Goal: Task Accomplishment & Management: Use online tool/utility

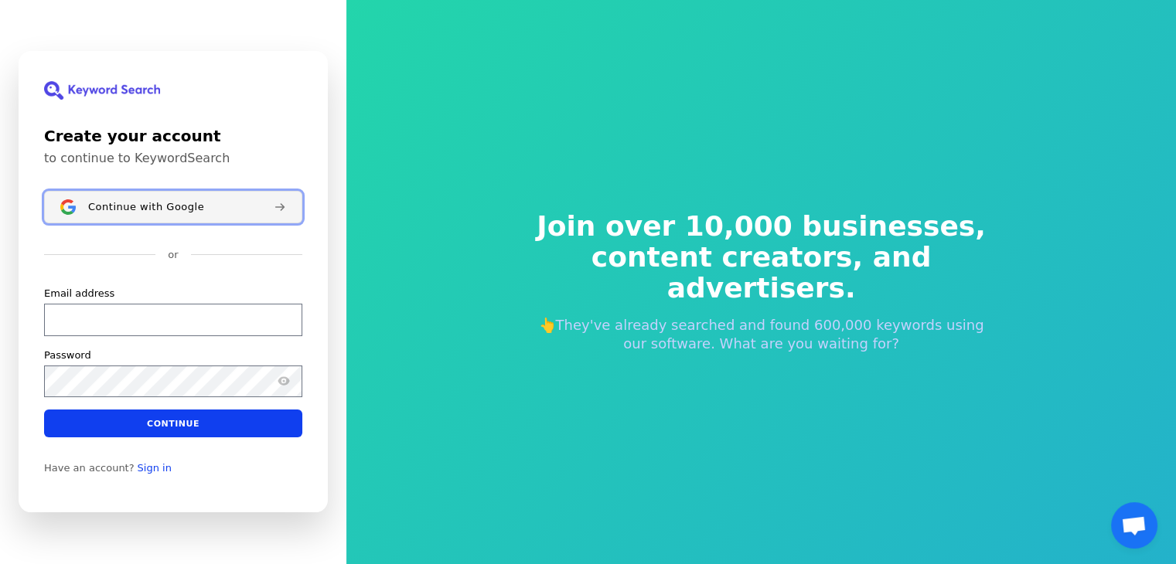
click at [136, 203] on span "Continue with Google" at bounding box center [146, 207] width 116 height 12
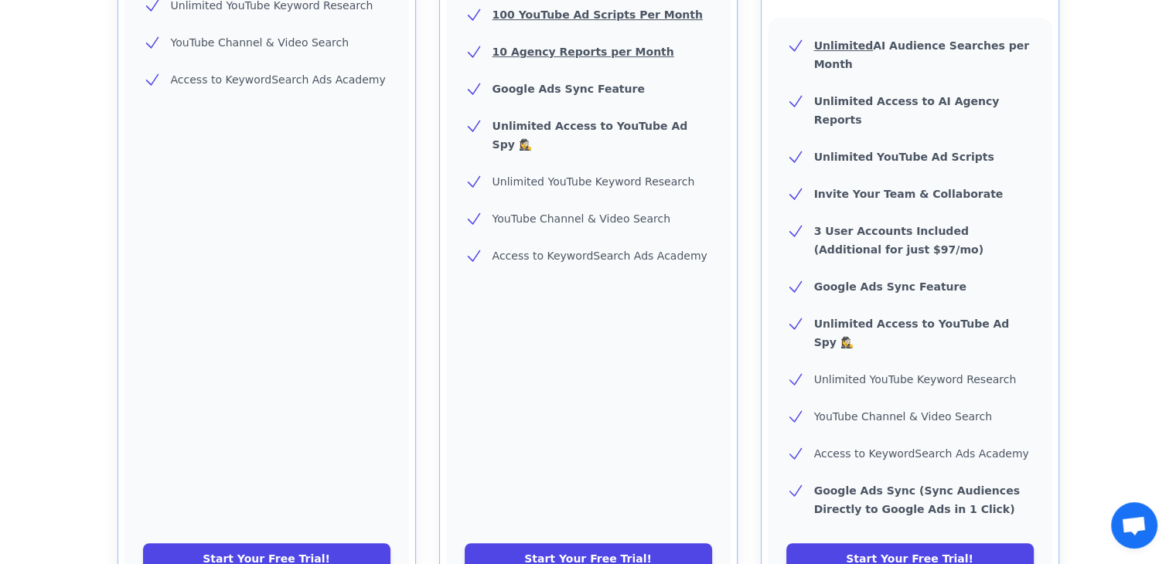
scroll to position [696, 0]
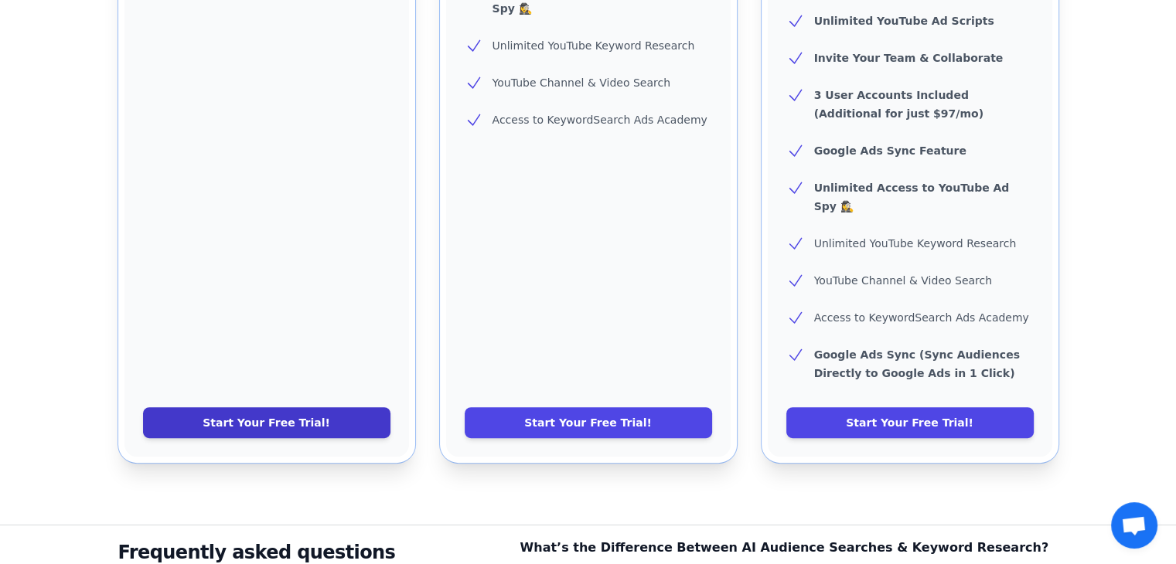
click at [299, 407] on link "Start Your Free Trial!" at bounding box center [266, 422] width 247 height 31
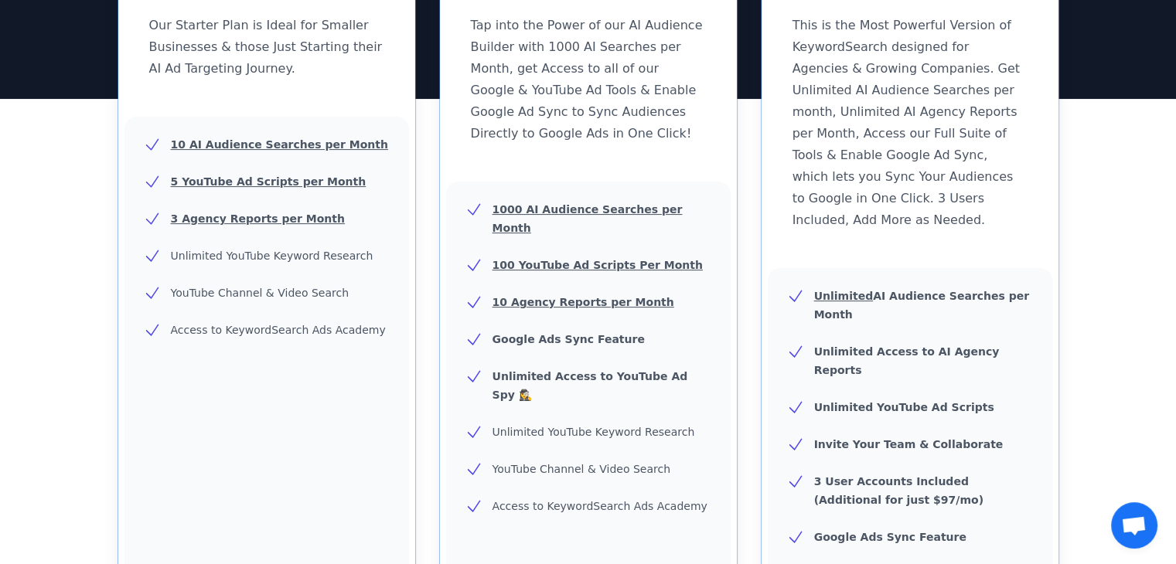
scroll to position [0, 0]
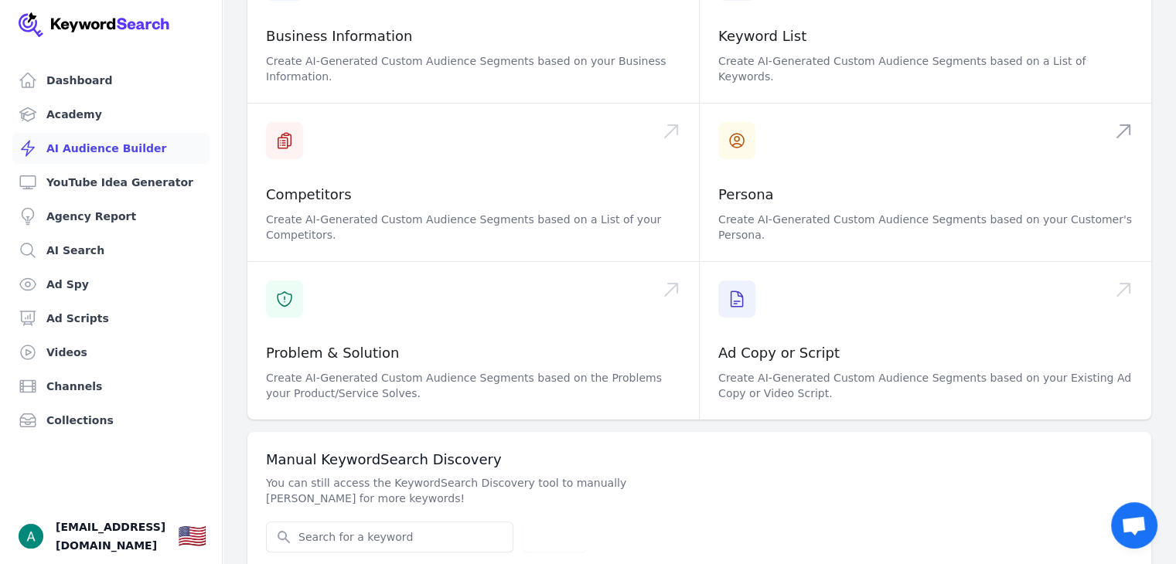
scroll to position [235, 0]
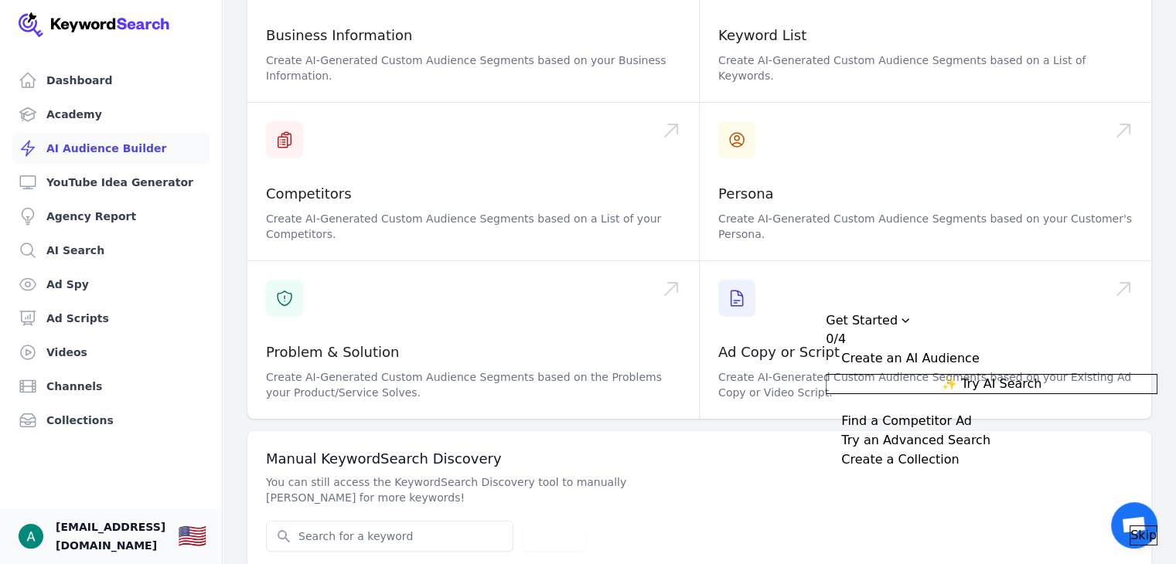
click at [136, 530] on span "aryanjain4886@gmail.com" at bounding box center [111, 536] width 110 height 37
click at [38, 533] on img "Open user button" at bounding box center [31, 536] width 25 height 25
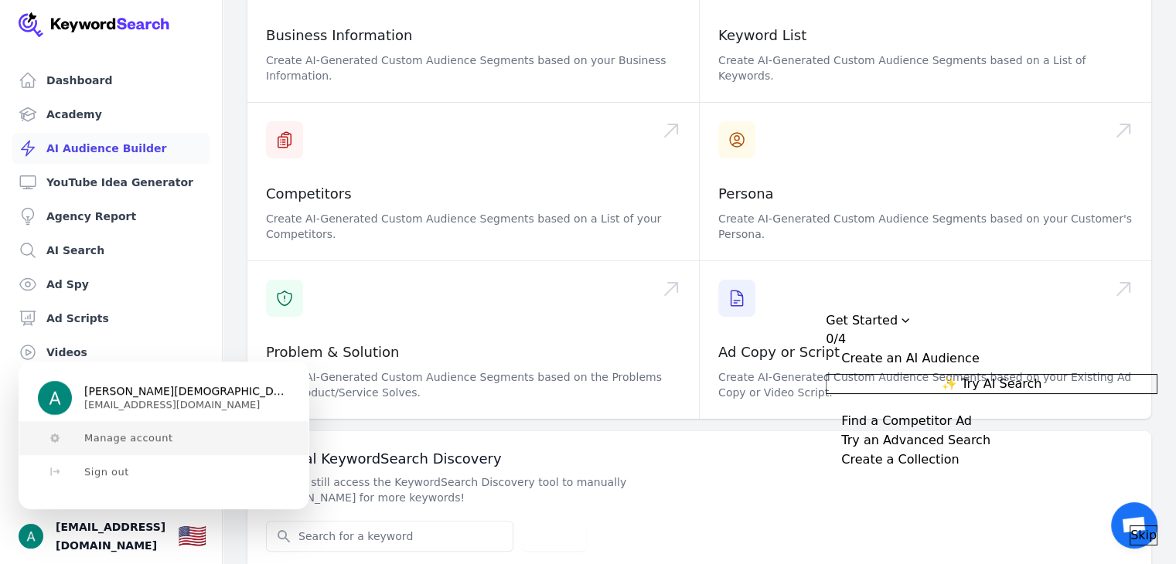
click at [107, 436] on span "Manage account" at bounding box center [128, 438] width 89 height 12
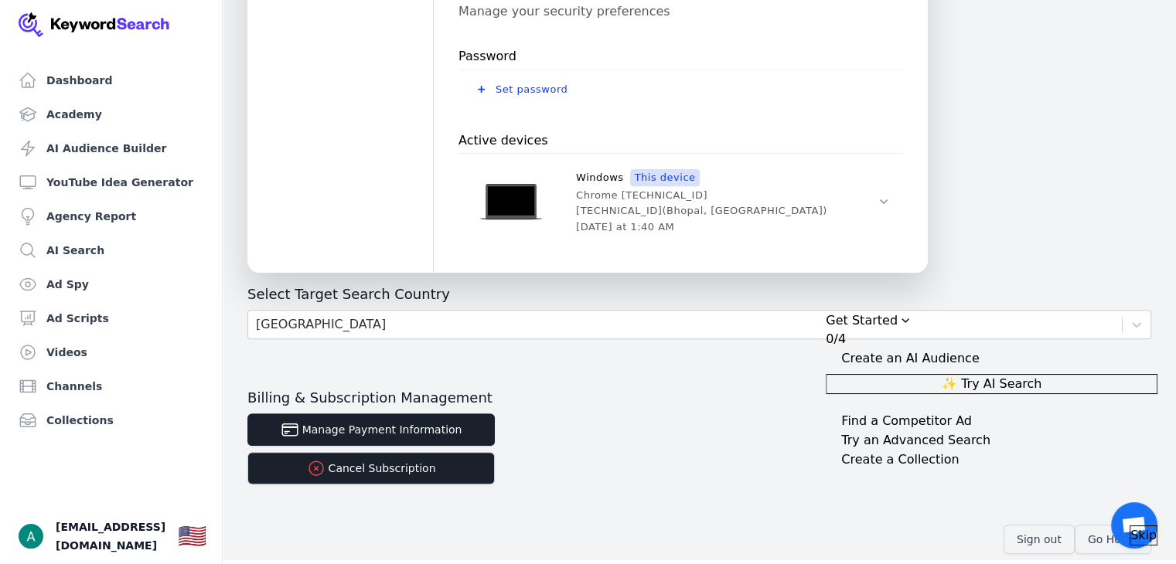
scroll to position [572, 0]
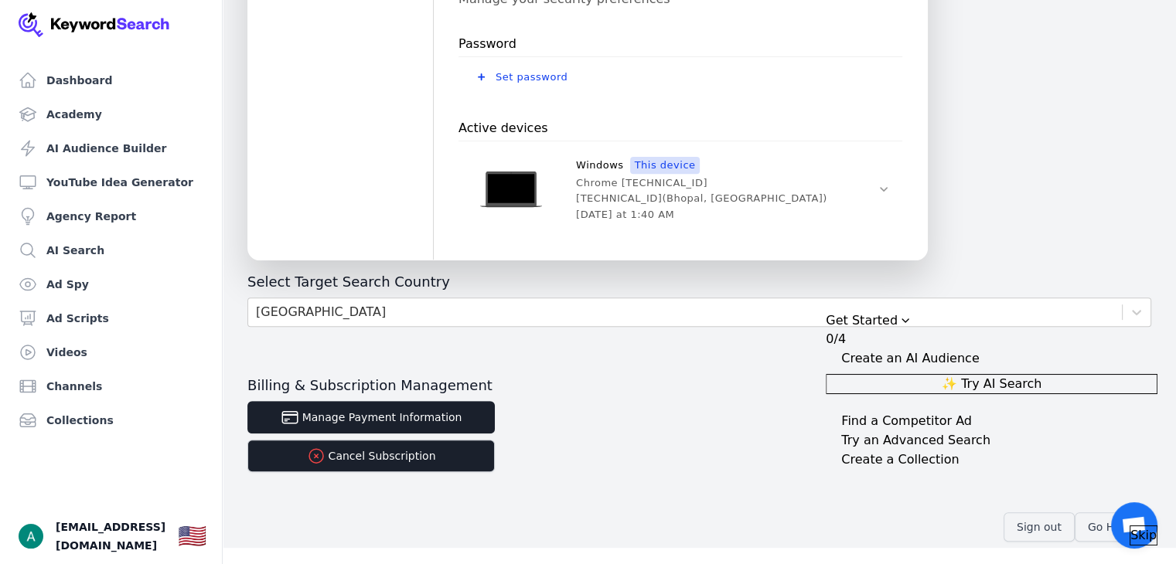
click at [1141, 526] on button "Skip" at bounding box center [1143, 536] width 28 height 20
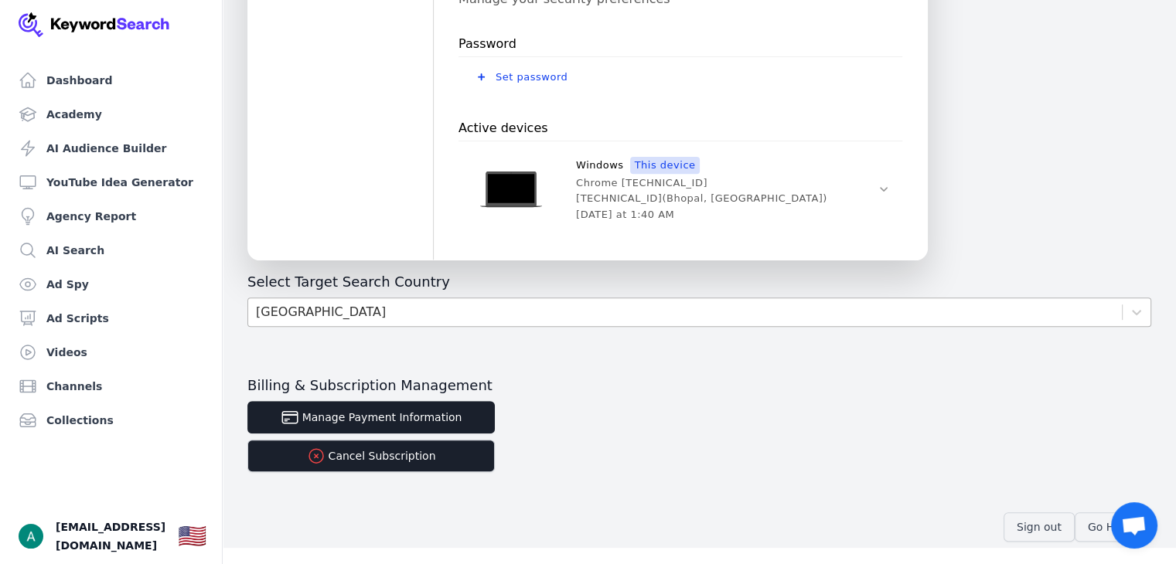
click at [655, 309] on div "United States" at bounding box center [685, 312] width 874 height 28
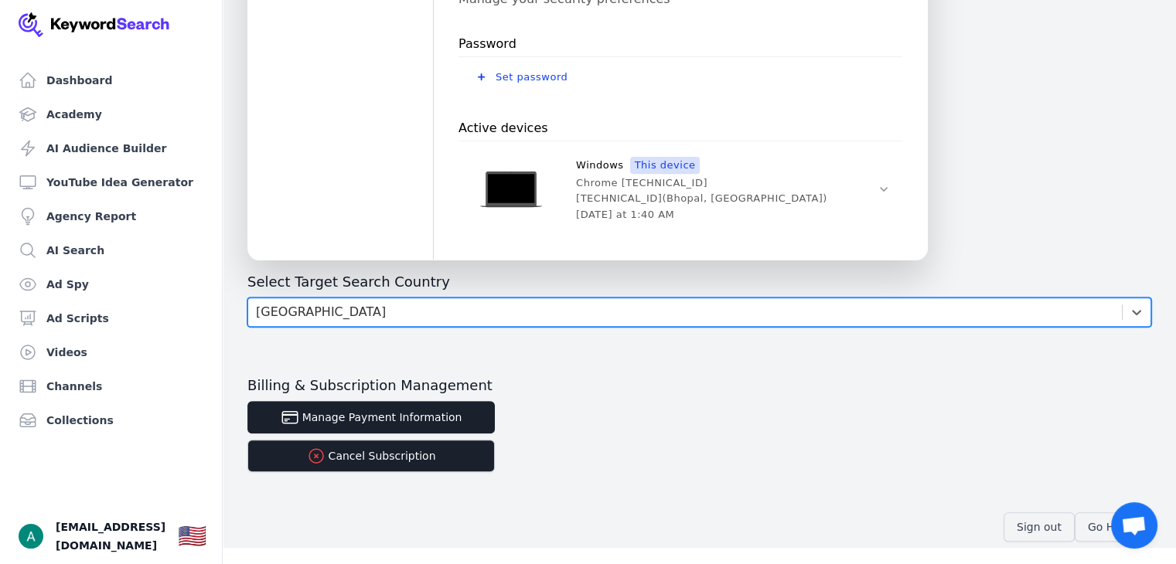
click at [544, 313] on div "United States" at bounding box center [685, 312] width 874 height 28
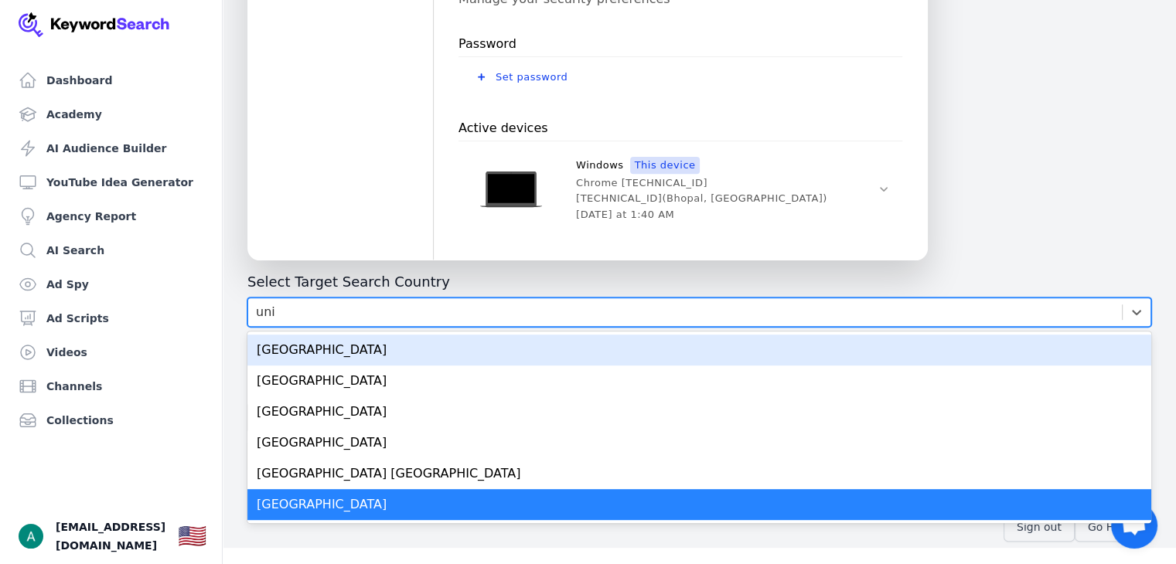
type input "unit"
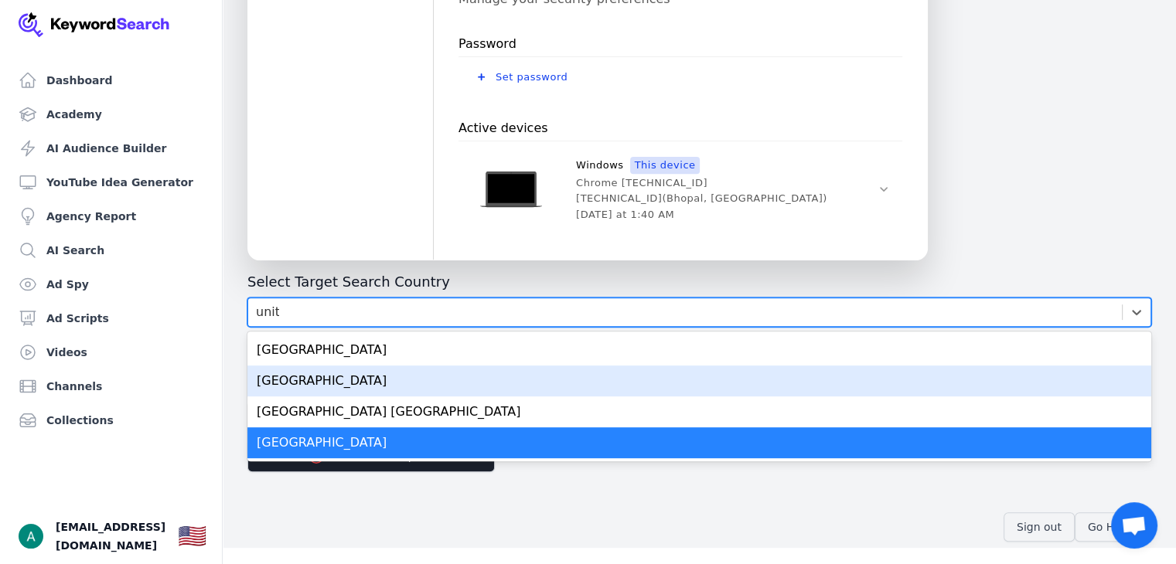
click at [393, 379] on div "United Kingdom" at bounding box center [699, 381] width 904 height 31
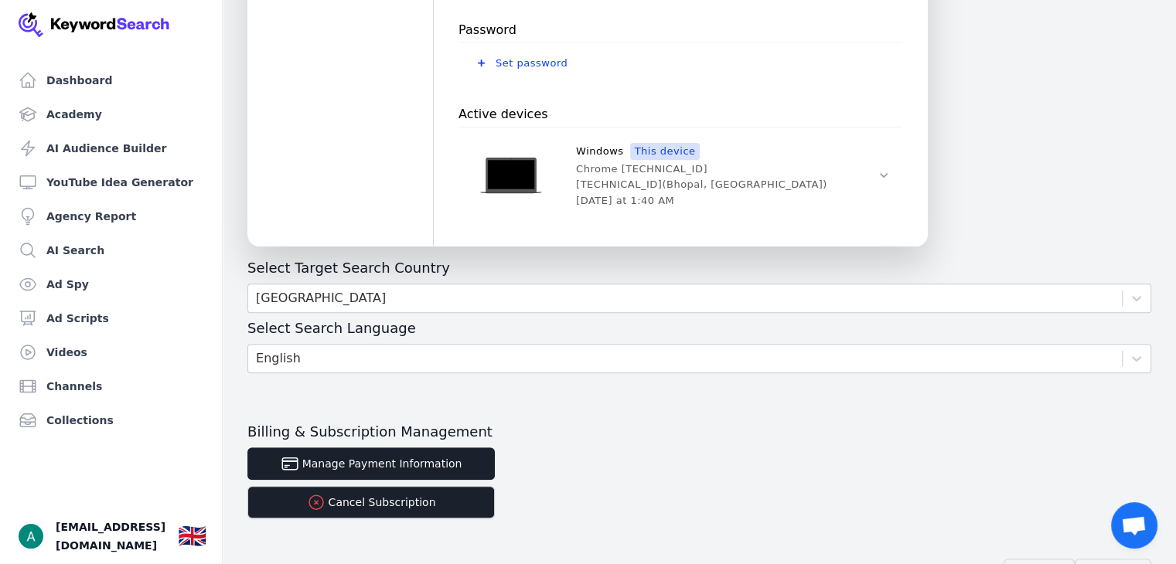
scroll to position [632, 0]
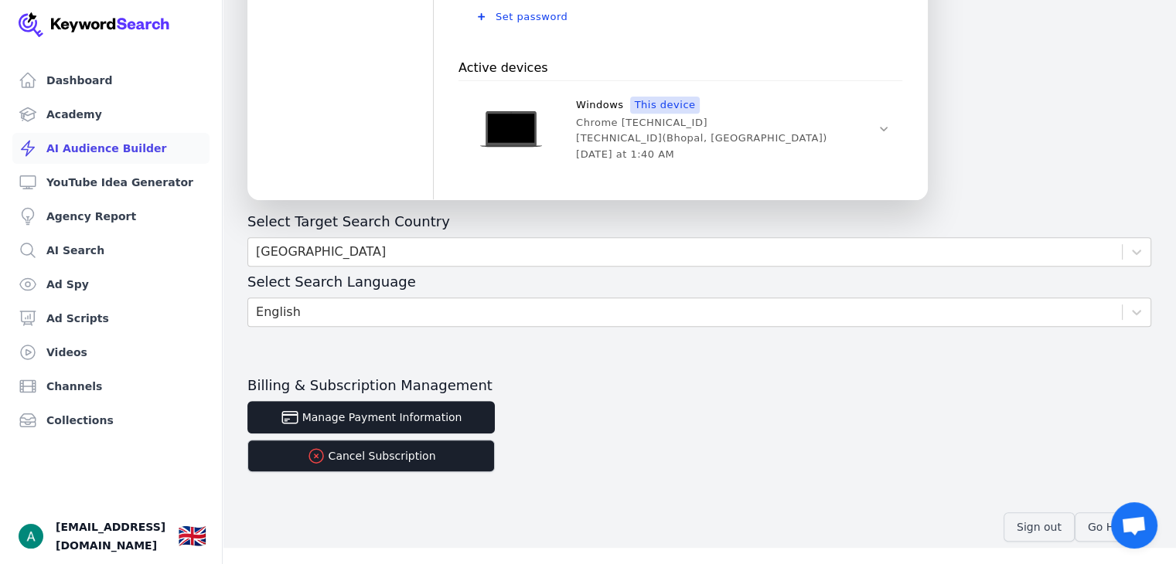
click at [83, 146] on link "AI Audience Builder" at bounding box center [110, 148] width 197 height 31
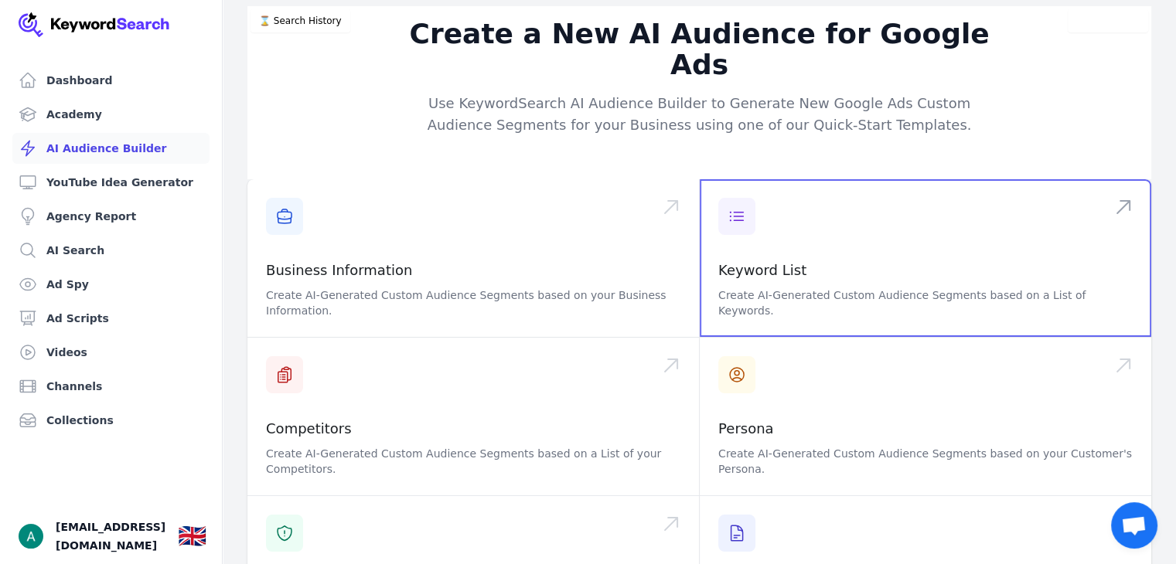
click at [1114, 203] on span at bounding box center [925, 258] width 451 height 158
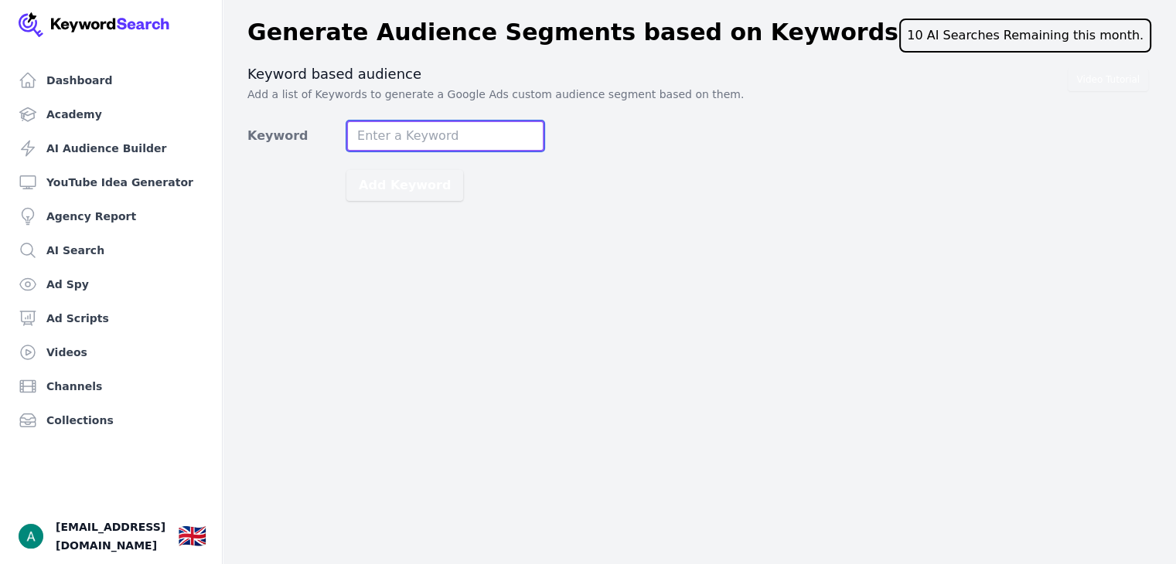
click at [467, 142] on input "Keyword" at bounding box center [445, 136] width 198 height 31
click at [400, 133] on input "Keyword" at bounding box center [445, 136] width 198 height 31
paste input "luxury perfume dupes"
type input "luxury perfume dupes"
click at [346, 170] on button "Add Keyword" at bounding box center [404, 185] width 117 height 31
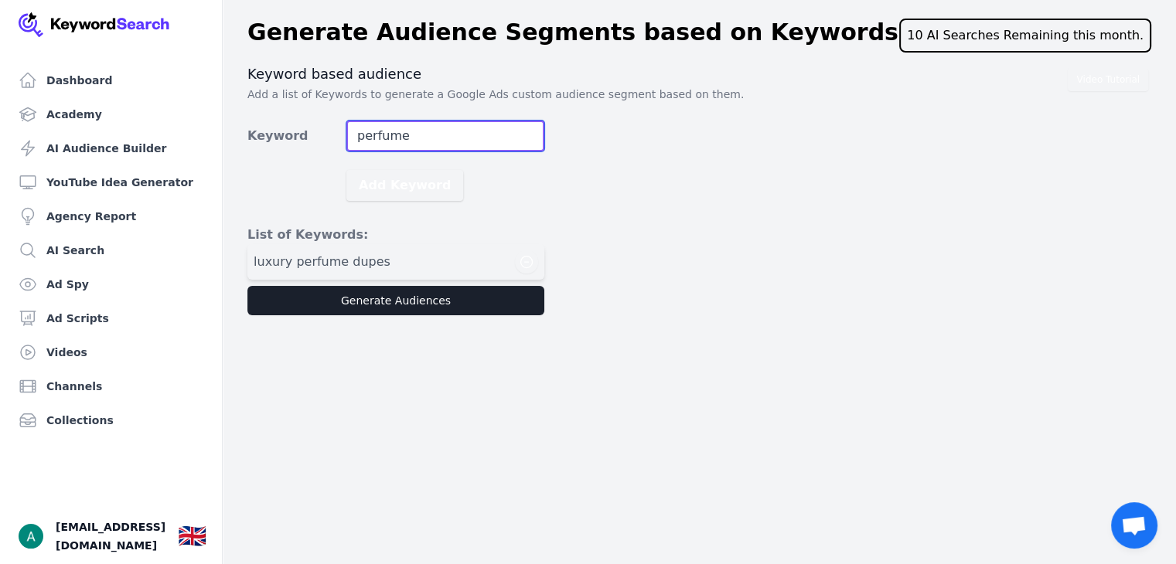
type input "perfume"
click at [346, 170] on button "Add Keyword" at bounding box center [404, 185] width 117 height 31
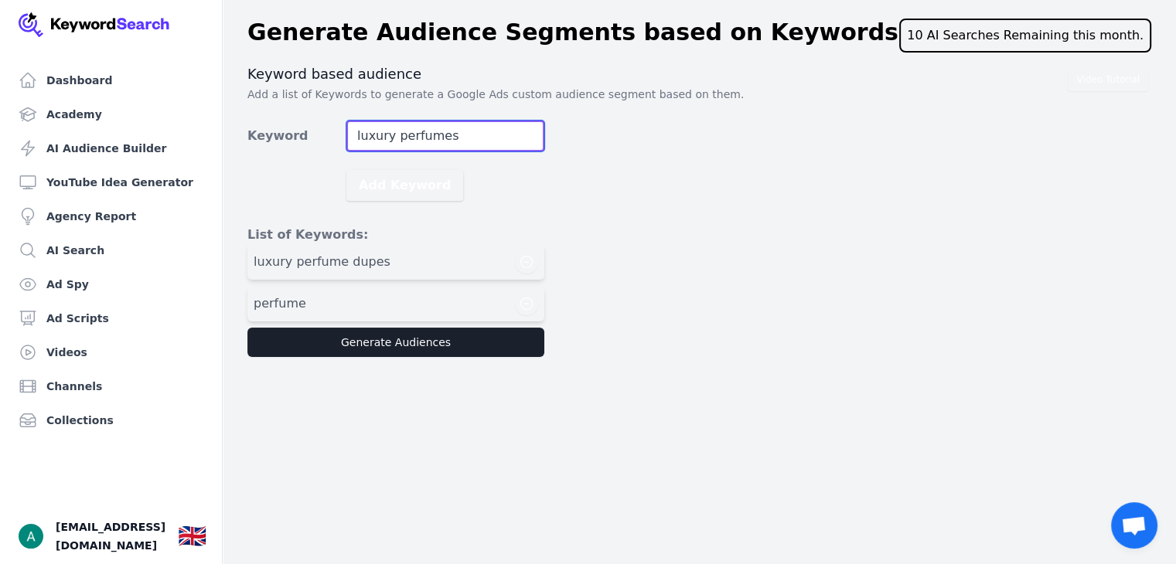
type input "luxury perfumes"
click at [346, 170] on button "Add Keyword" at bounding box center [404, 185] width 117 height 31
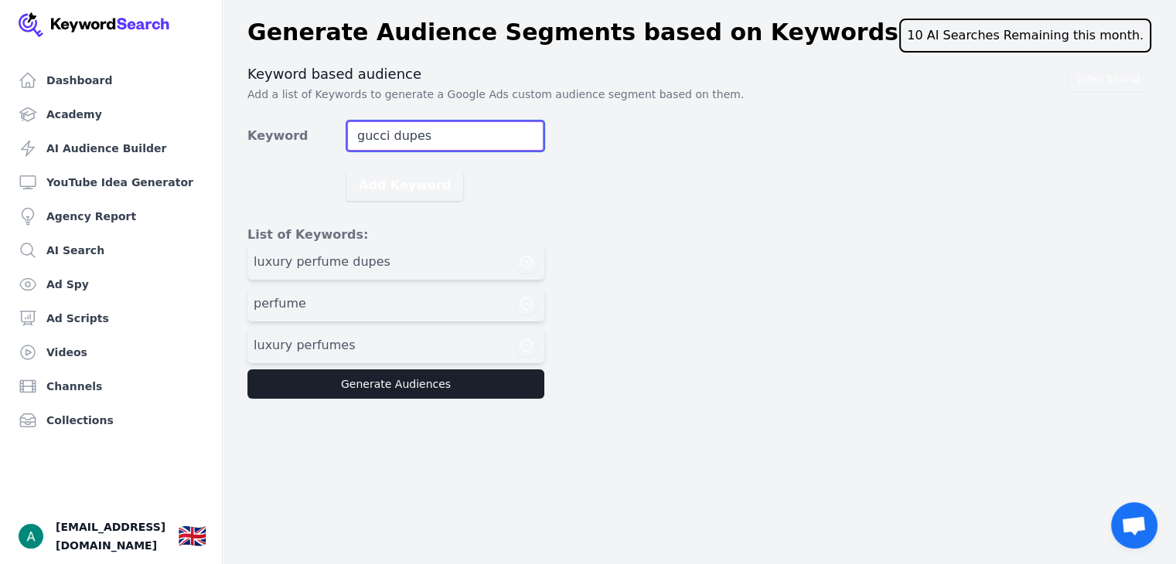
type input "gucci dupes"
click at [346, 170] on button "Add Keyword" at bounding box center [404, 185] width 117 height 31
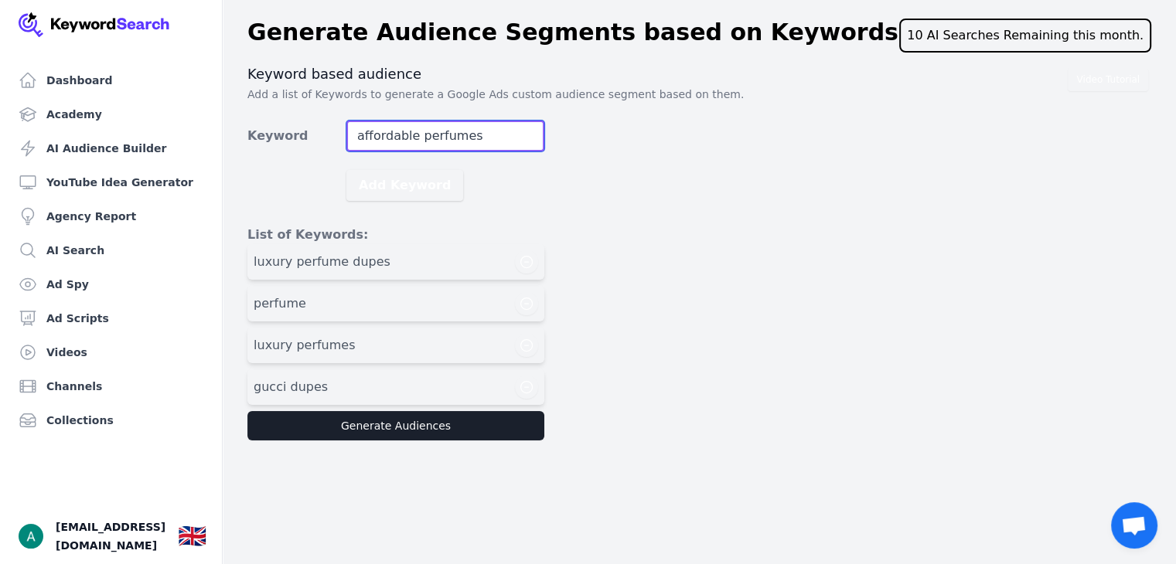
type input "affordable perfumes"
click at [346, 170] on button "Add Keyword" at bounding box center [404, 185] width 117 height 31
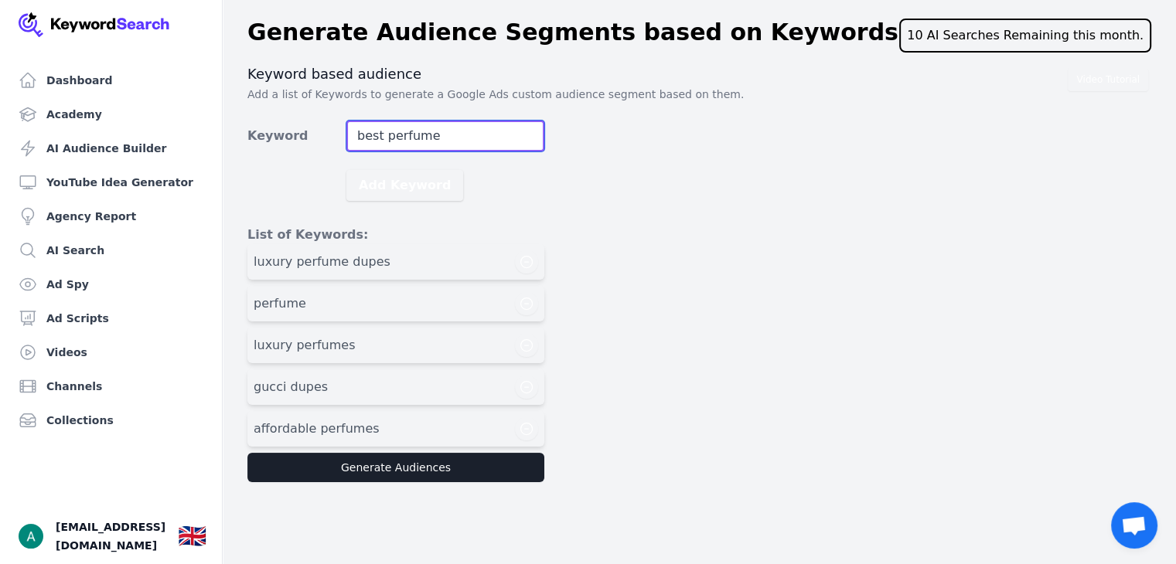
type input "best perfume"
click at [346, 170] on button "Add Keyword" at bounding box center [404, 185] width 117 height 31
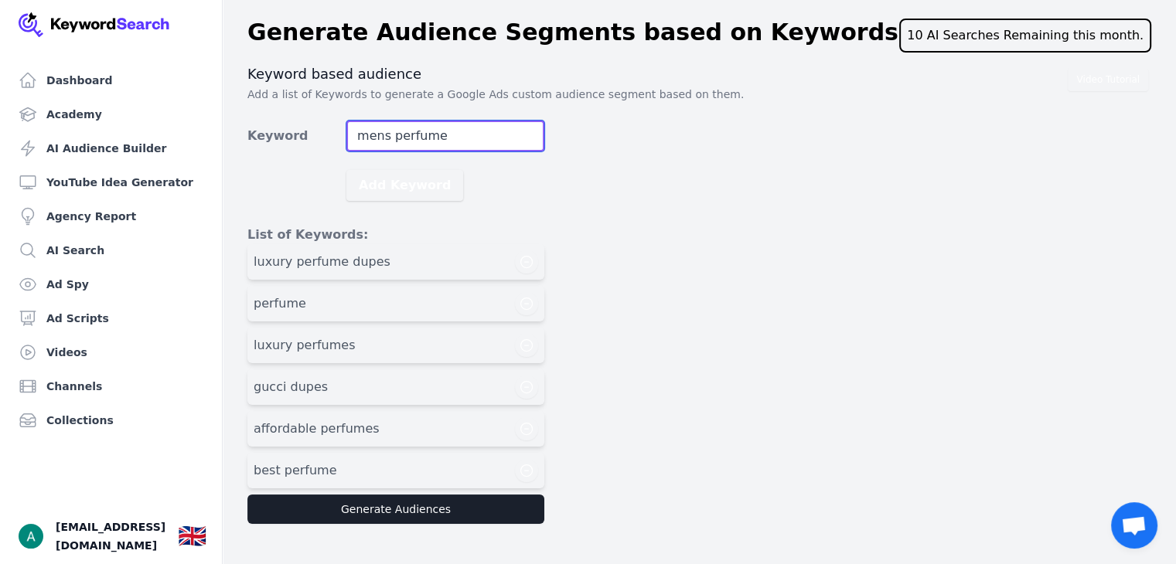
type input "mens perfume"
click at [346, 170] on button "Add Keyword" at bounding box center [404, 185] width 117 height 31
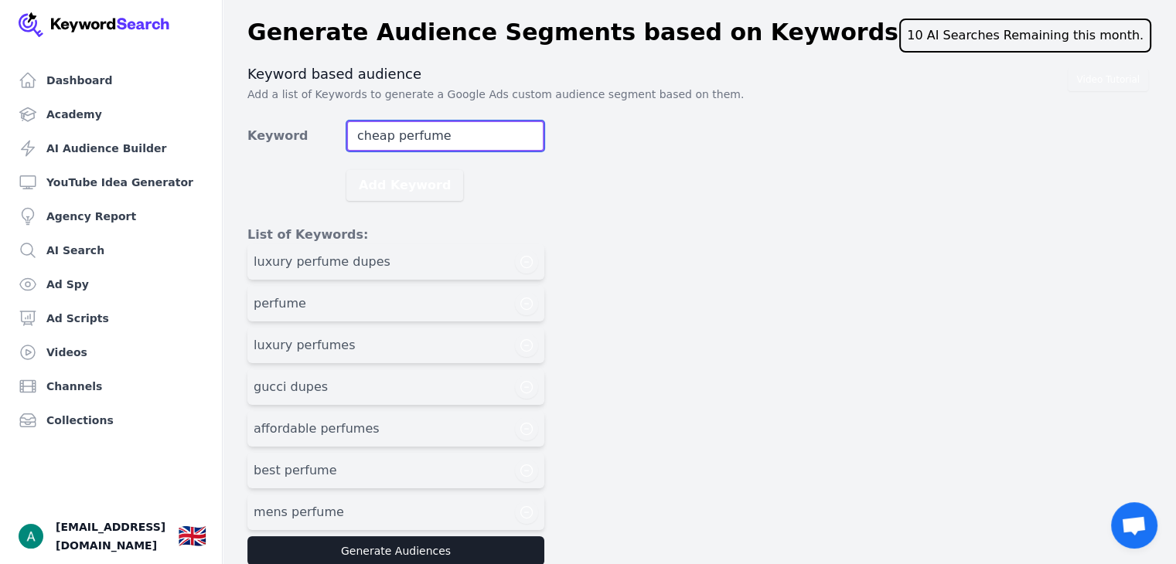
type input "cheap perfume"
click at [346, 170] on button "Add Keyword" at bounding box center [404, 185] width 117 height 31
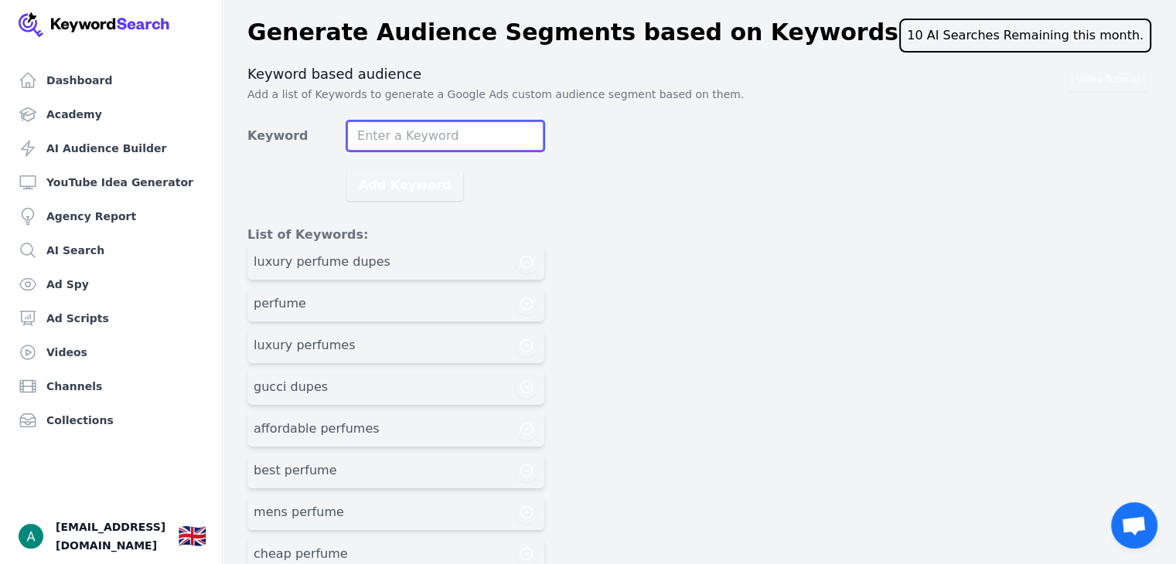
scroll to position [64, 0]
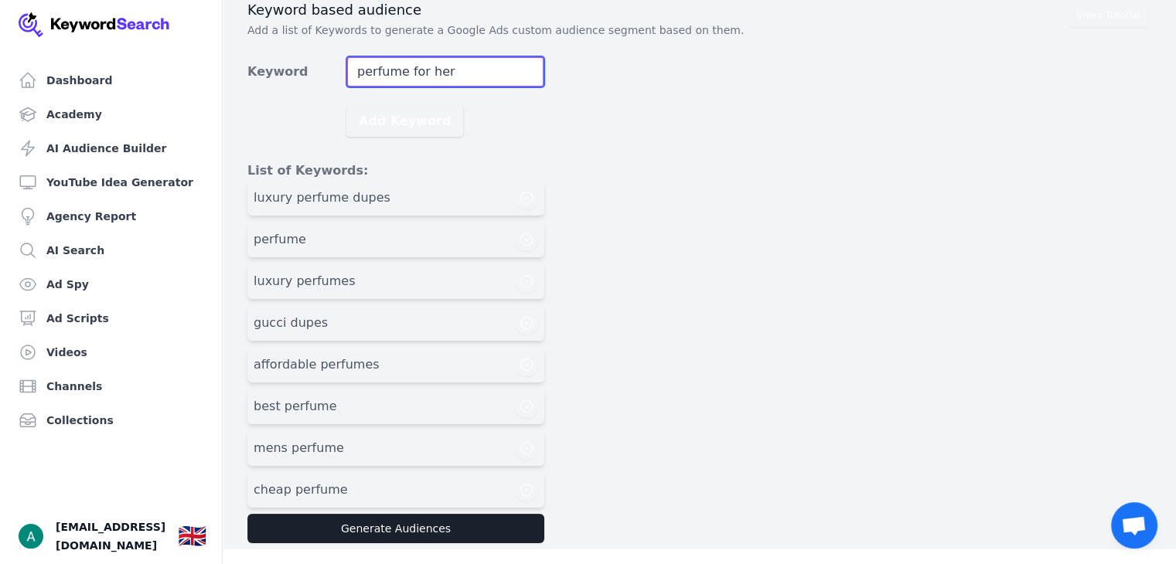
type input "perfume for her"
click at [346, 106] on button "Add Keyword" at bounding box center [404, 121] width 117 height 31
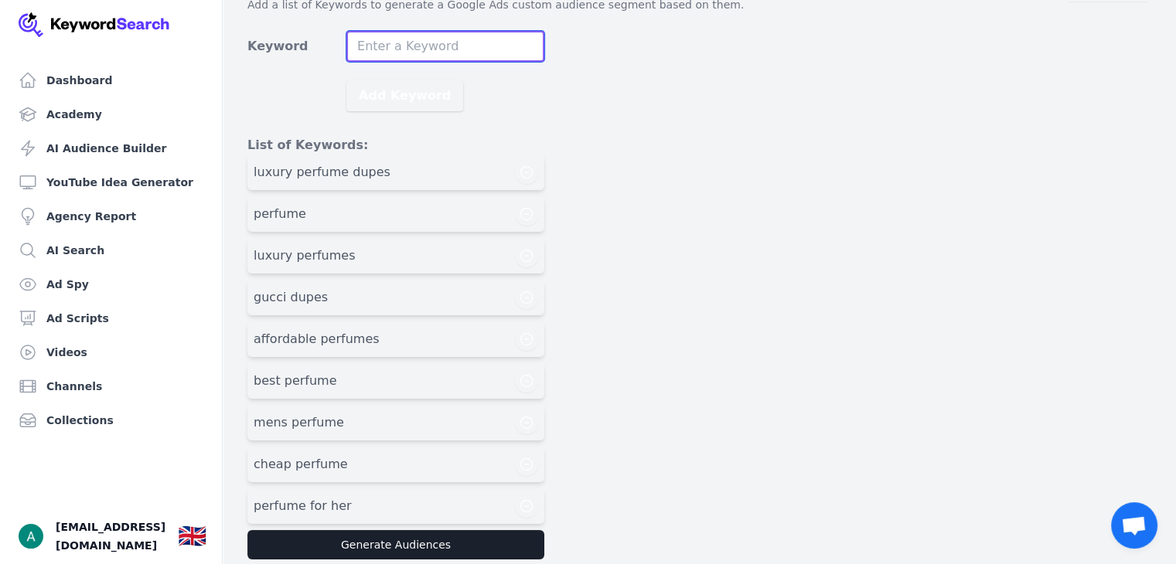
scroll to position [105, 0]
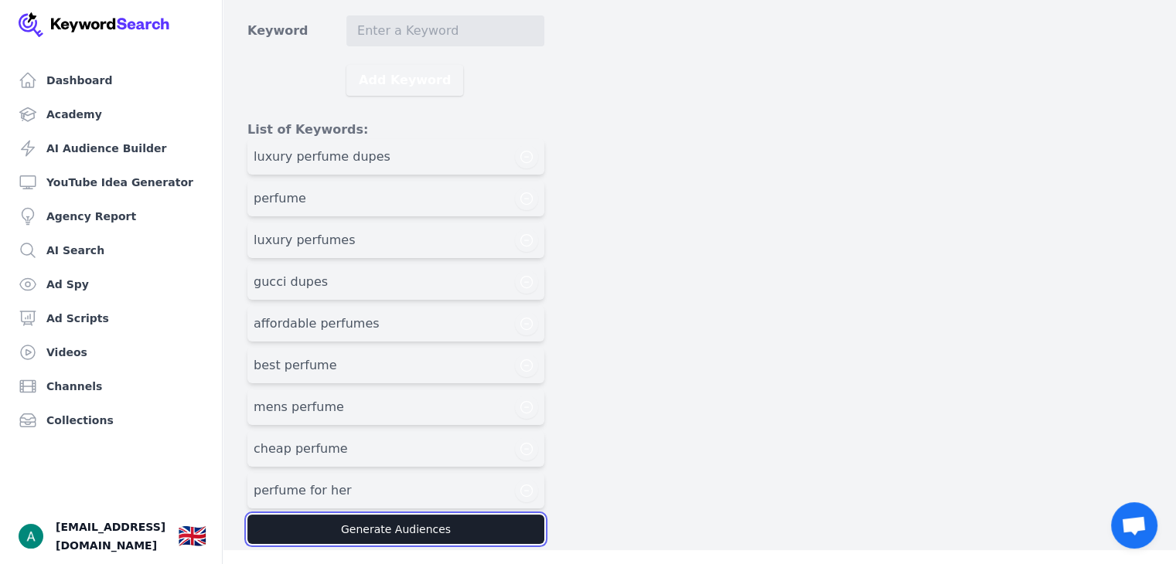
click at [434, 528] on button "Generate Audiences" at bounding box center [395, 529] width 297 height 29
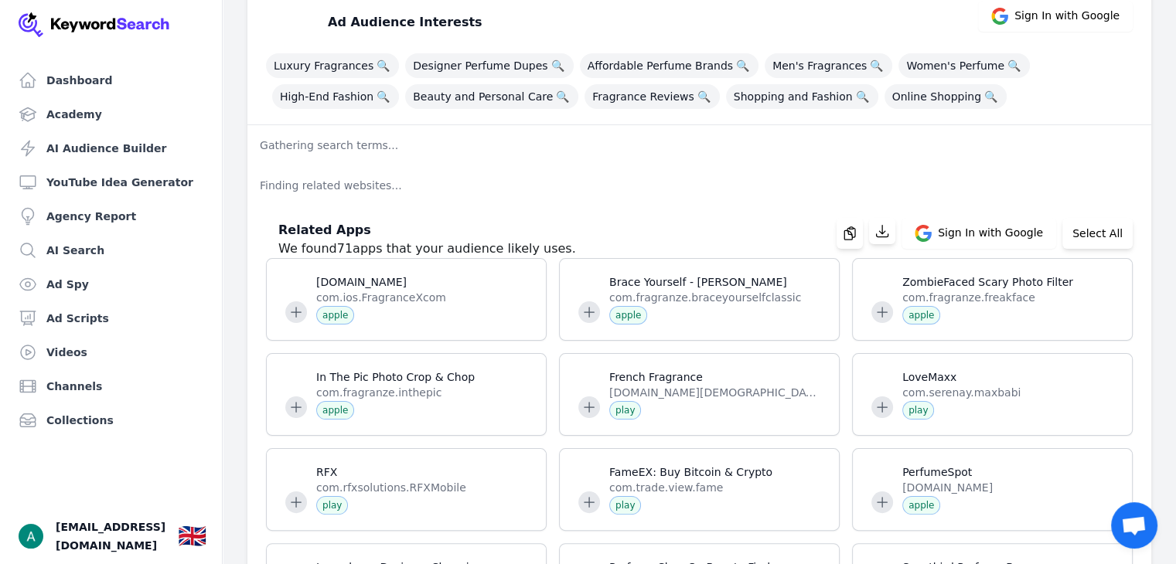
scroll to position [269, 0]
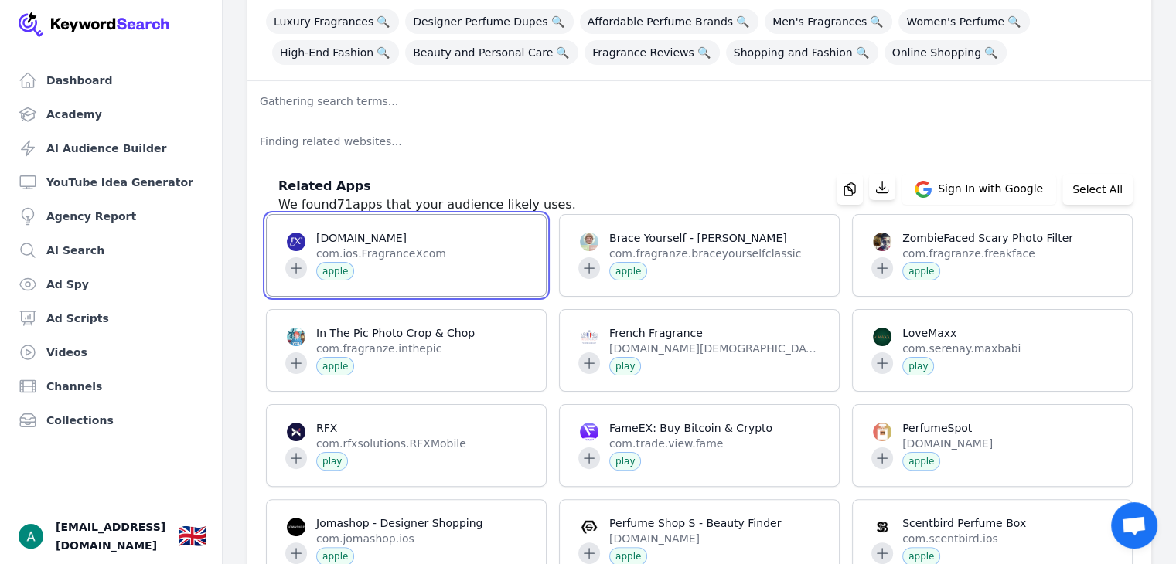
click at [351, 233] on span at bounding box center [406, 255] width 279 height 81
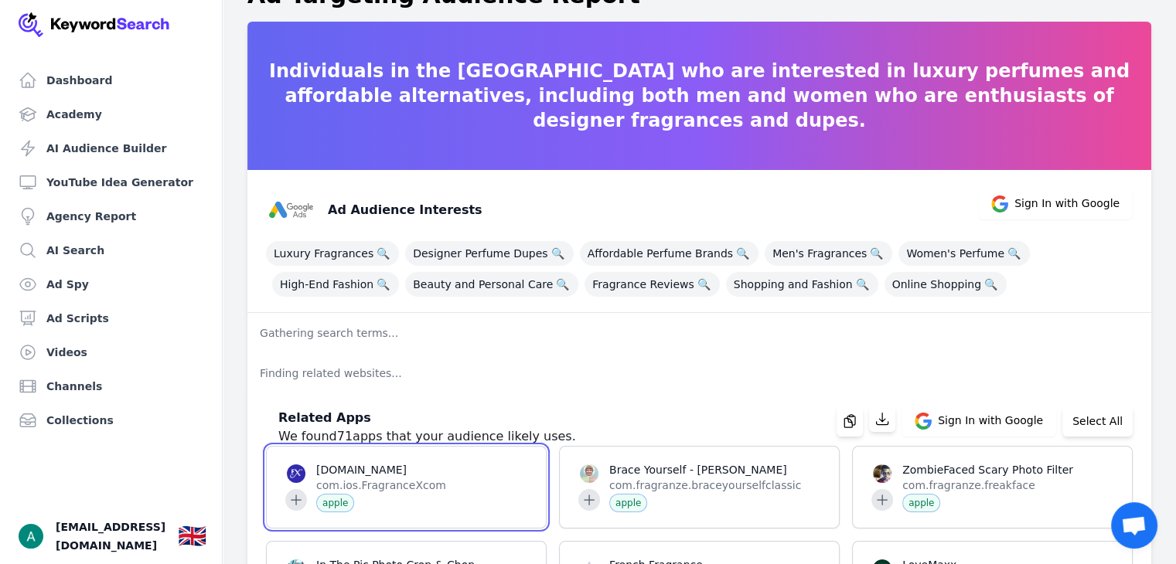
scroll to position [0, 0]
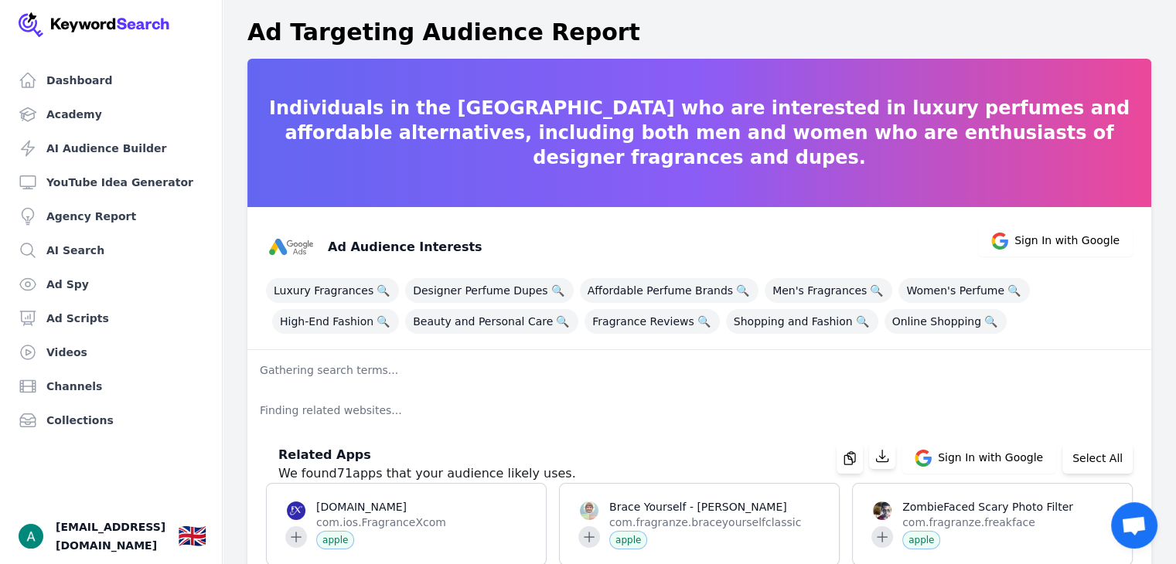
click at [764, 131] on p "Individuals in the [GEOGRAPHIC_DATA] who are interested in luxury perfumes and …" at bounding box center [699, 133] width 904 height 74
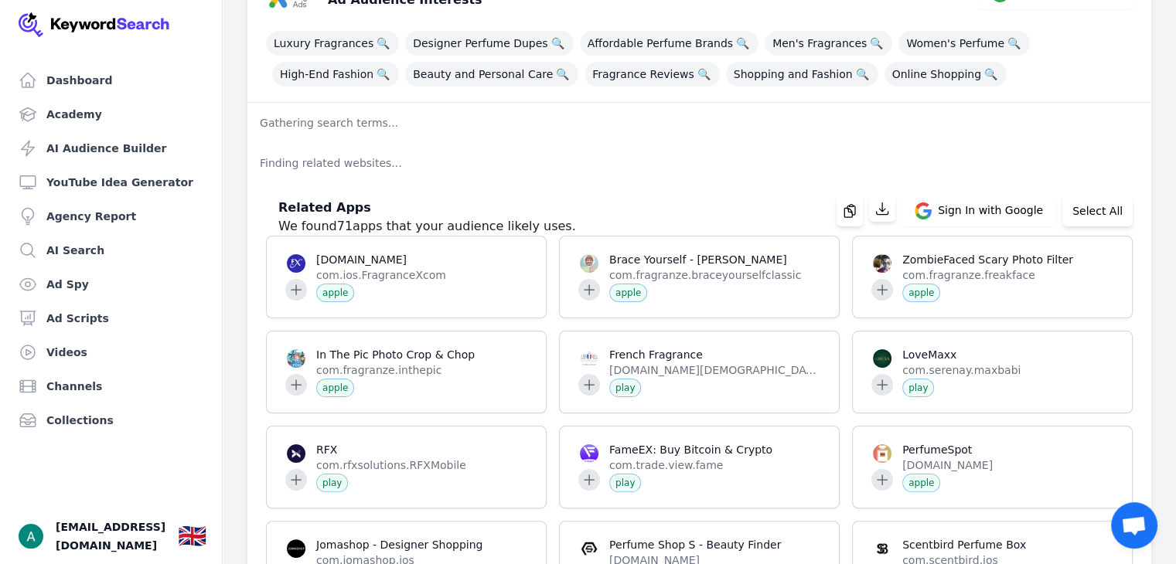
scroll to position [247, 0]
click at [782, 144] on p "Finding related websites..." at bounding box center [699, 164] width 904 height 40
click at [393, 64] on span "🔍" at bounding box center [382, 75] width 19 height 22
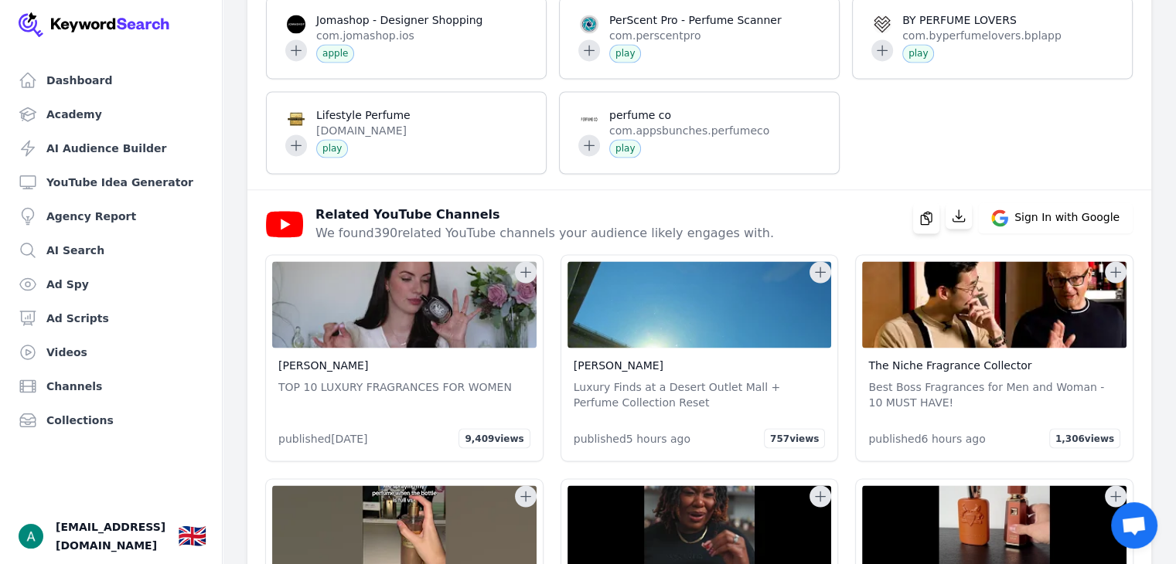
scroll to position [2602, 0]
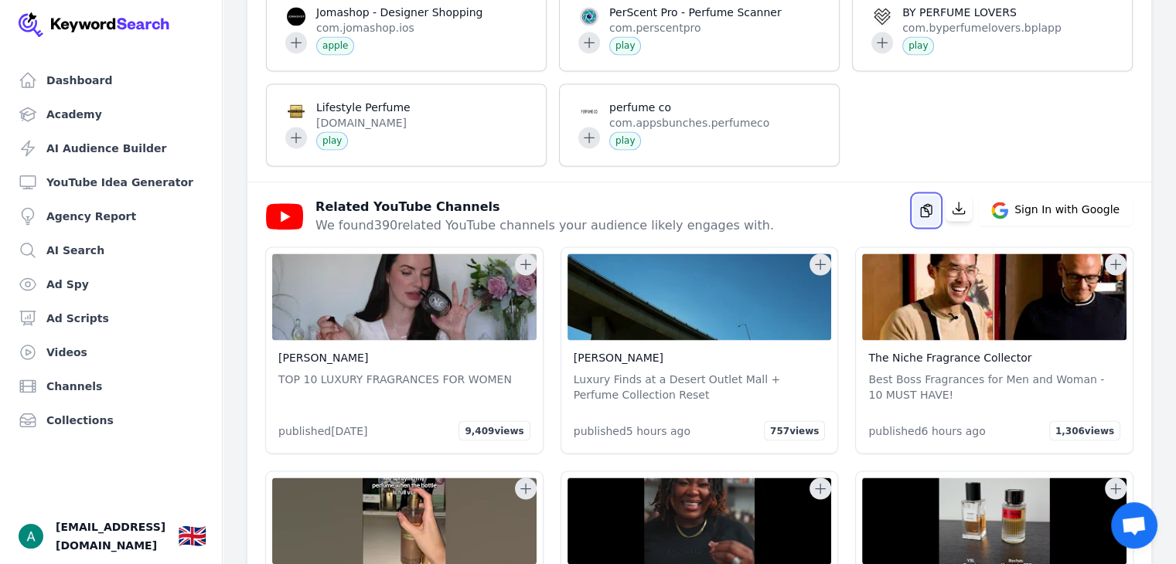
click at [924, 203] on icon "button" at bounding box center [925, 210] width 15 height 15
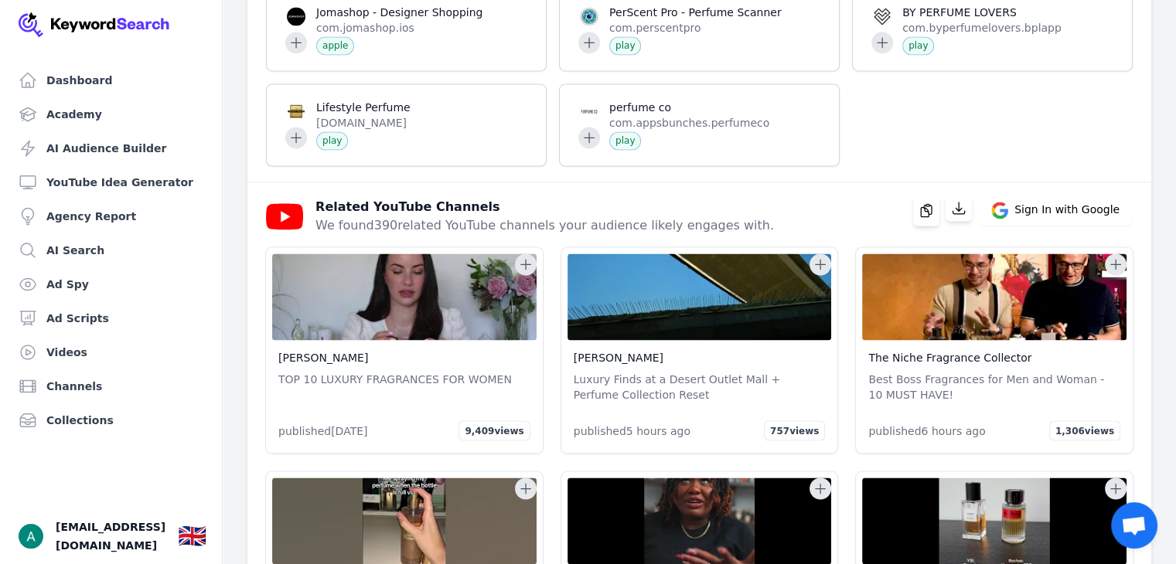
click at [524, 257] on icon at bounding box center [525, 264] width 15 height 15
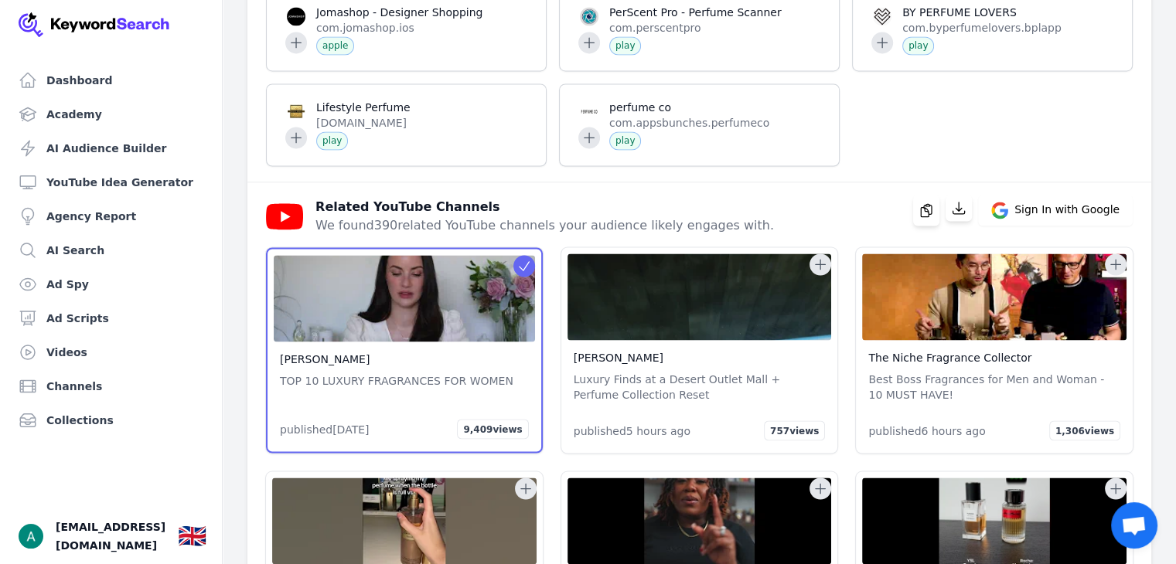
click at [824, 257] on icon at bounding box center [819, 264] width 15 height 15
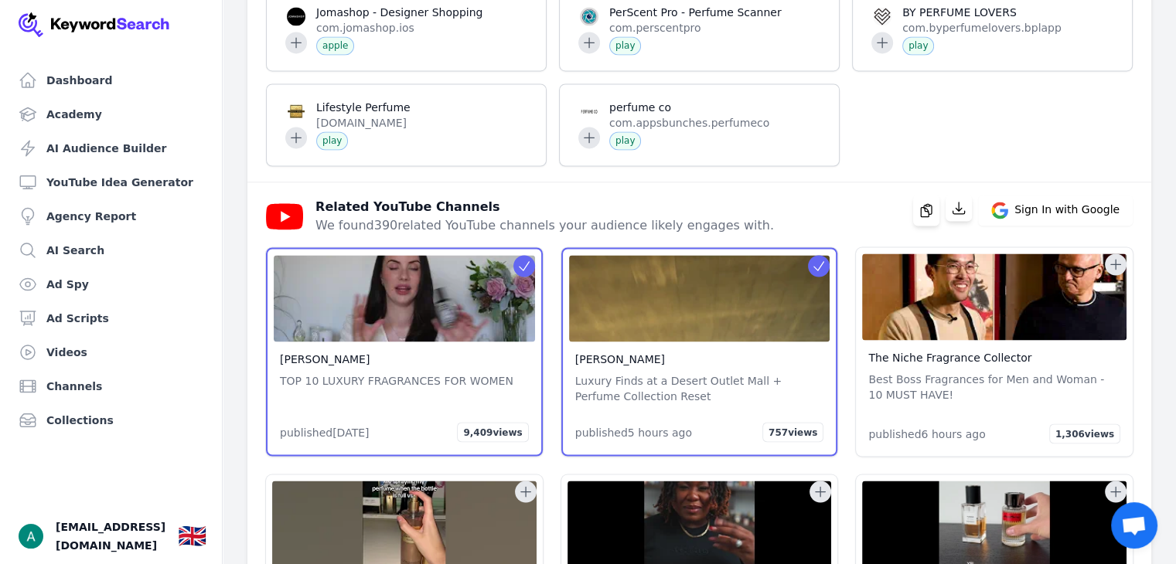
click at [1122, 257] on icon at bounding box center [1115, 264] width 15 height 15
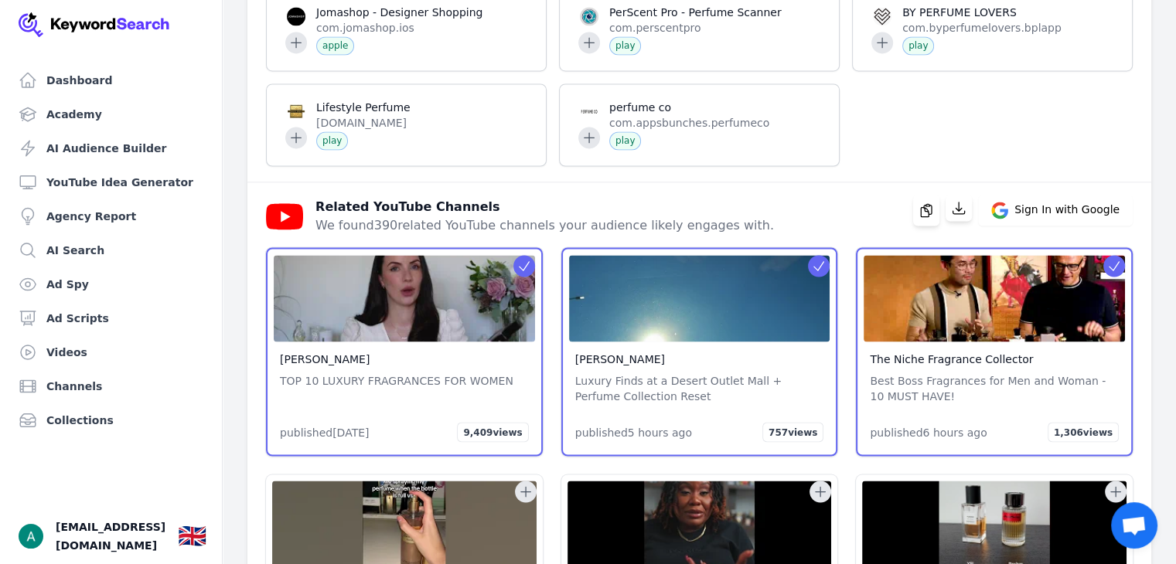
click at [1122, 255] on button at bounding box center [1114, 266] width 22 height 22
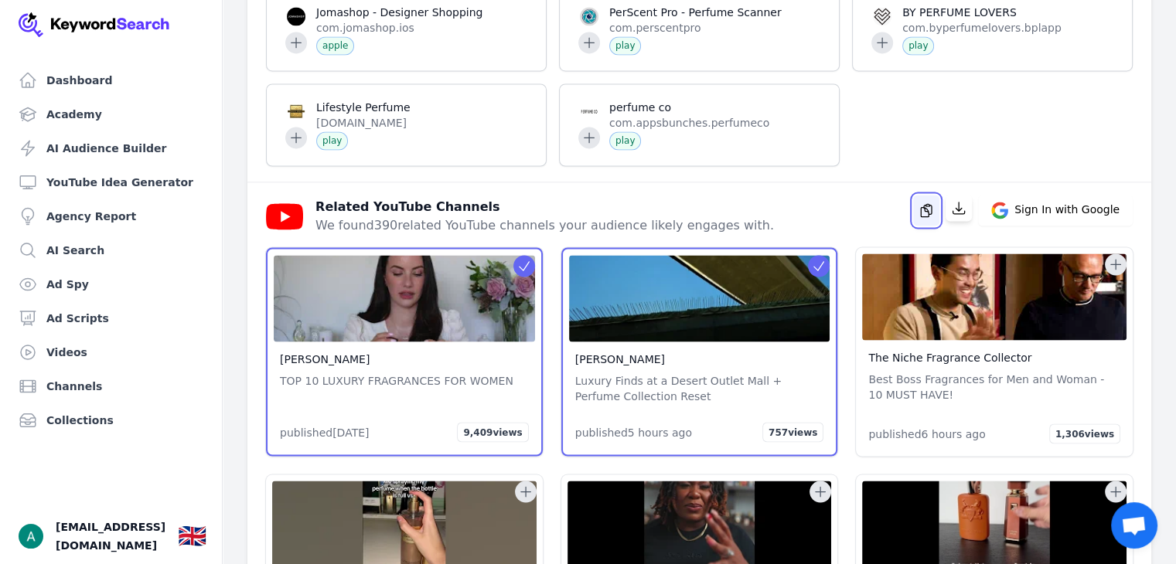
click at [930, 203] on icon "button" at bounding box center [925, 210] width 15 height 15
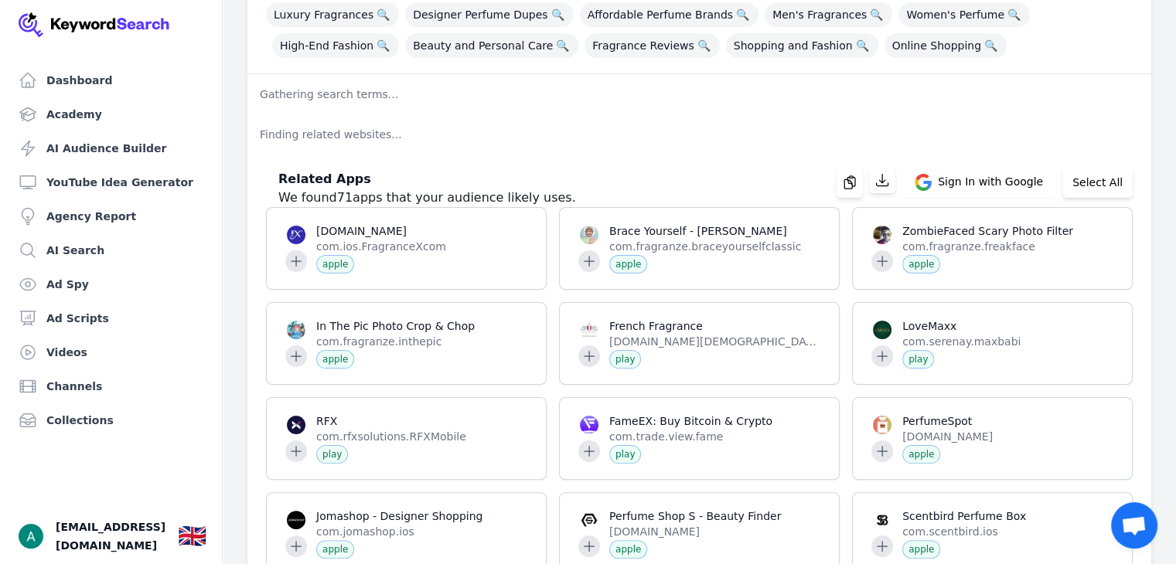
scroll to position [266, 0]
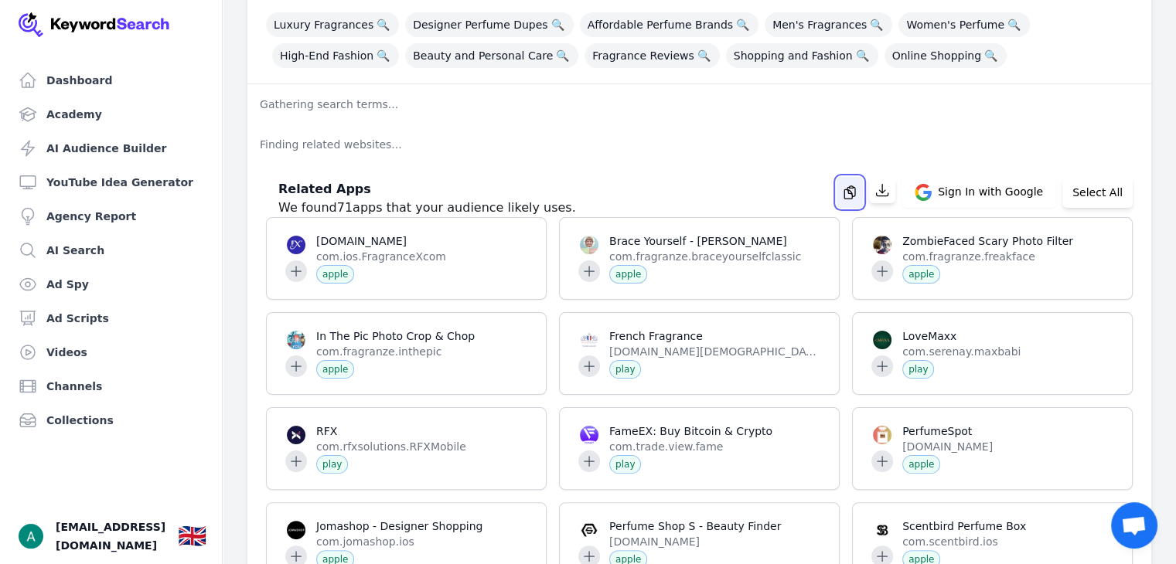
click at [861, 206] on button "button" at bounding box center [849, 192] width 26 height 31
click at [1113, 187] on button "Select All" at bounding box center [1097, 192] width 70 height 31
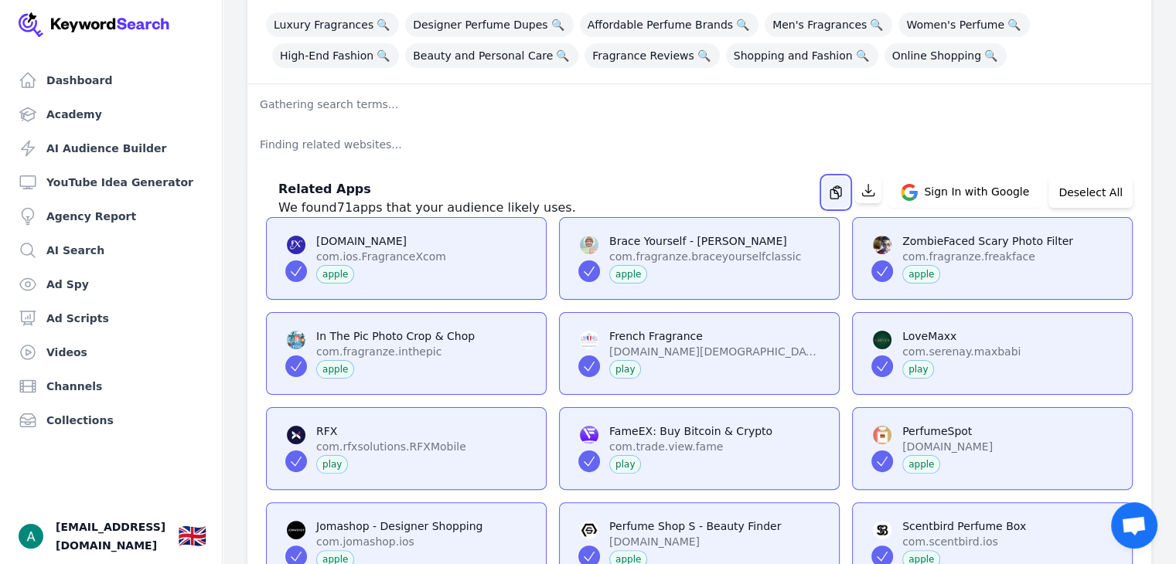
click at [843, 195] on icon "button" at bounding box center [835, 192] width 15 height 15
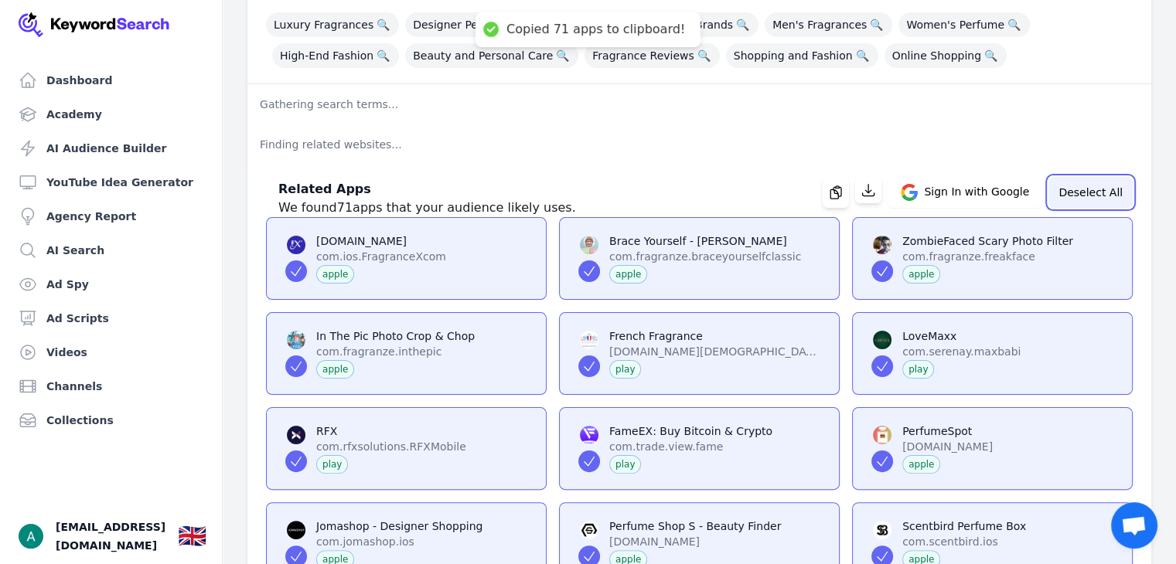
click at [1111, 198] on button "Deselect All" at bounding box center [1090, 192] width 84 height 31
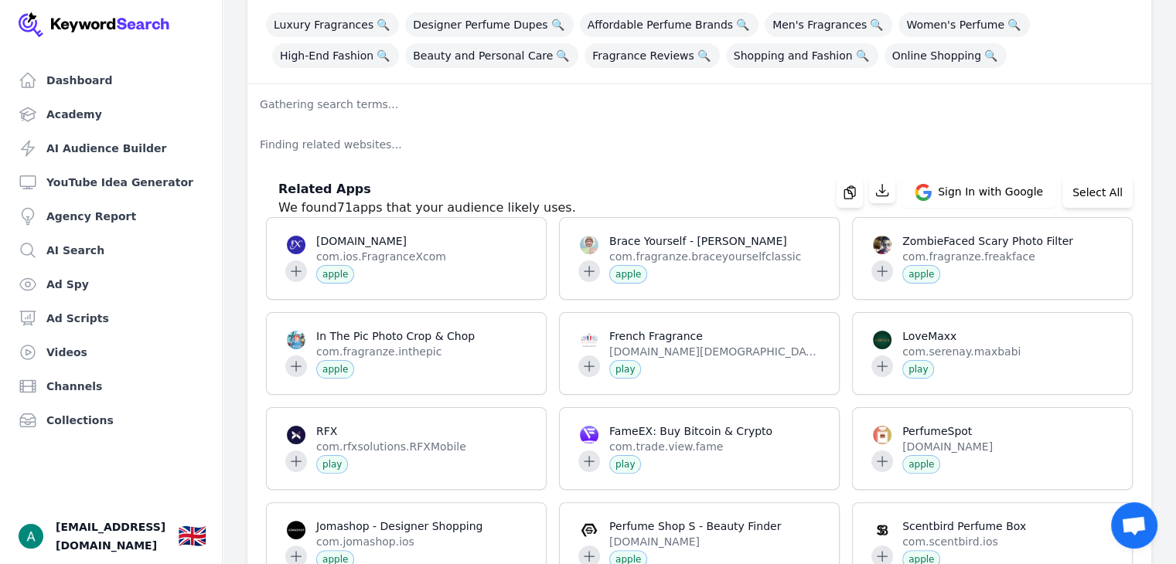
click at [284, 131] on p "Finding related websites..." at bounding box center [699, 144] width 904 height 40
drag, startPoint x: 284, startPoint y: 131, endPoint x: 362, endPoint y: 137, distance: 77.5
click at [362, 137] on p "Finding related websites..." at bounding box center [699, 144] width 904 height 40
click at [343, 110] on p "Gathering search terms..." at bounding box center [699, 104] width 904 height 40
click at [290, 101] on p "Gathering search terms..." at bounding box center [699, 104] width 904 height 40
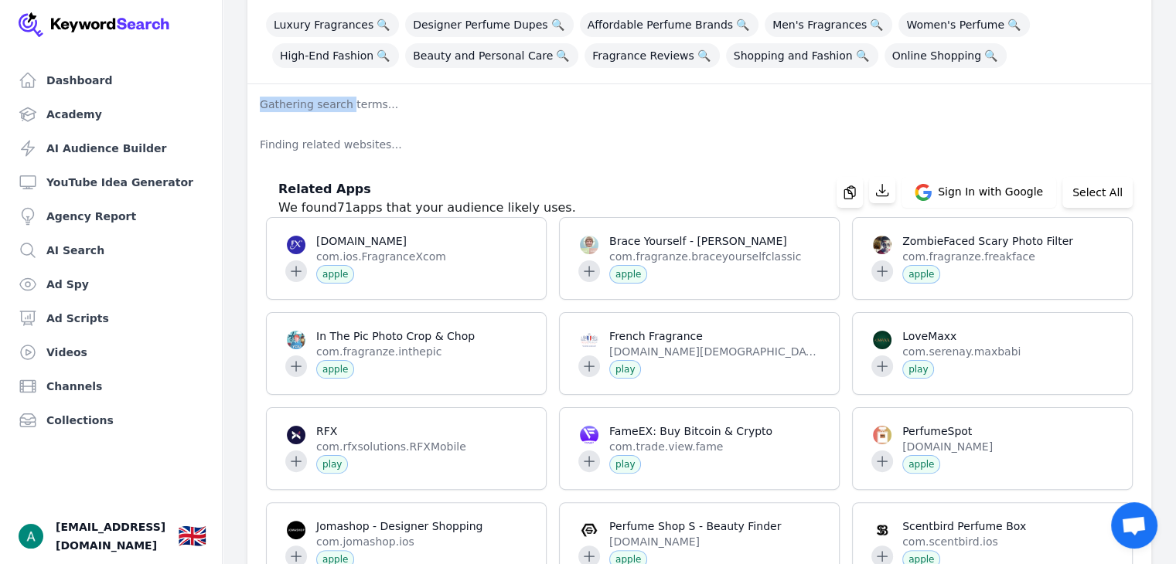
drag, startPoint x: 290, startPoint y: 101, endPoint x: 356, endPoint y: 100, distance: 66.5
click at [356, 100] on p "Gathering search terms..." at bounding box center [699, 104] width 904 height 40
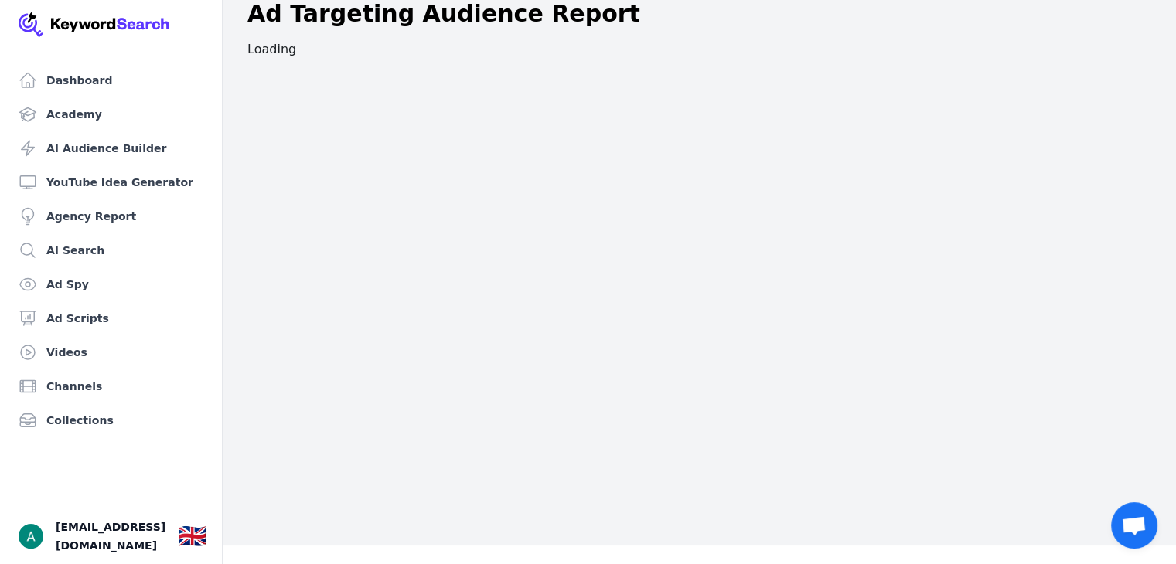
scroll to position [145, 0]
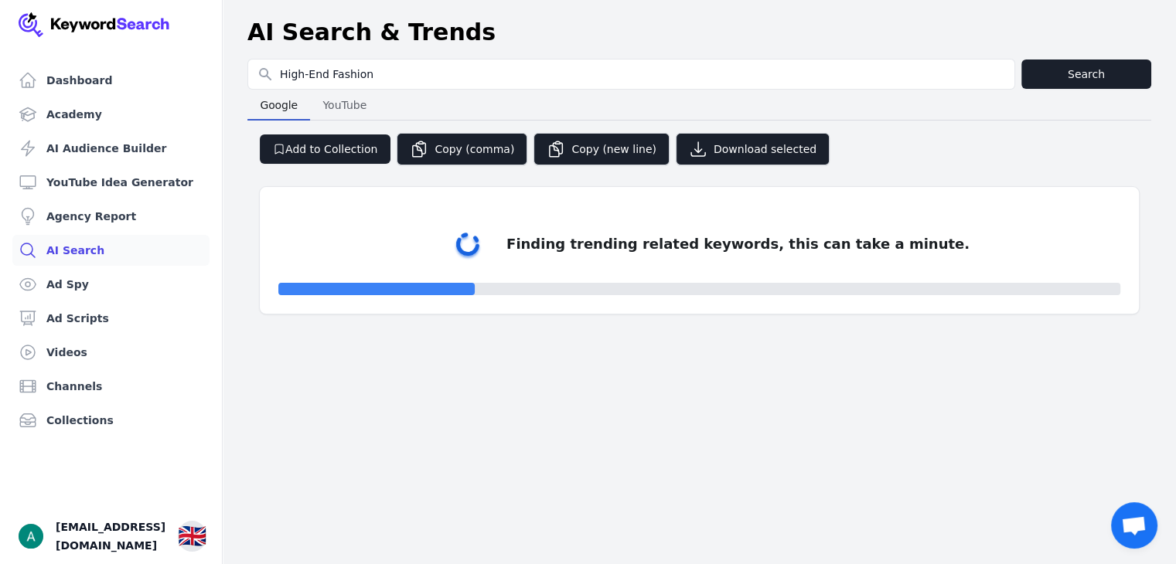
select select "50"
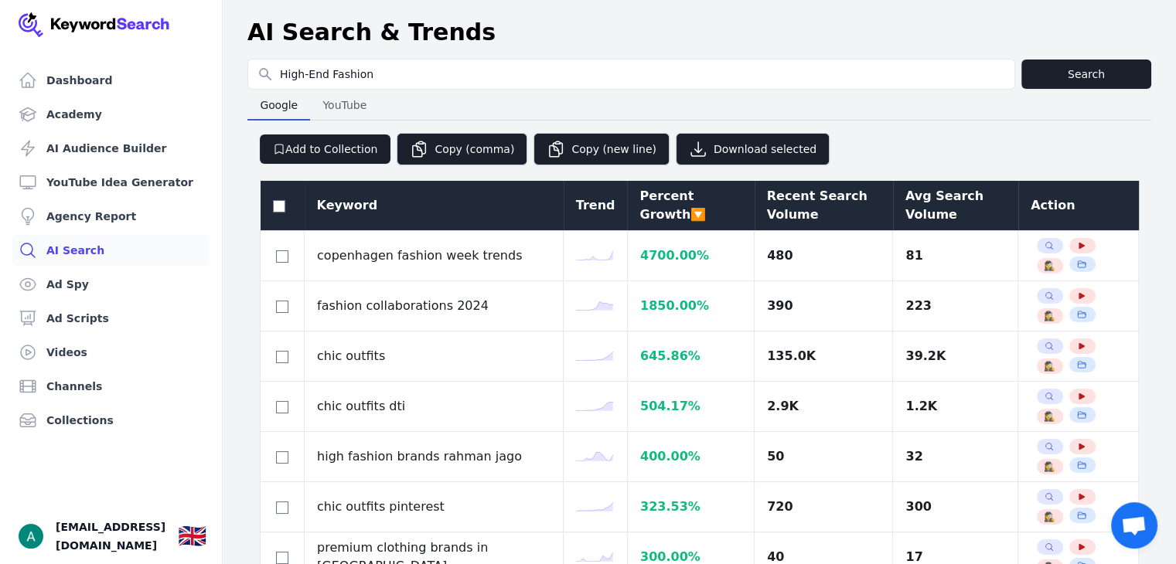
click at [767, 206] on div "Recent Search Volume" at bounding box center [824, 205] width 114 height 37
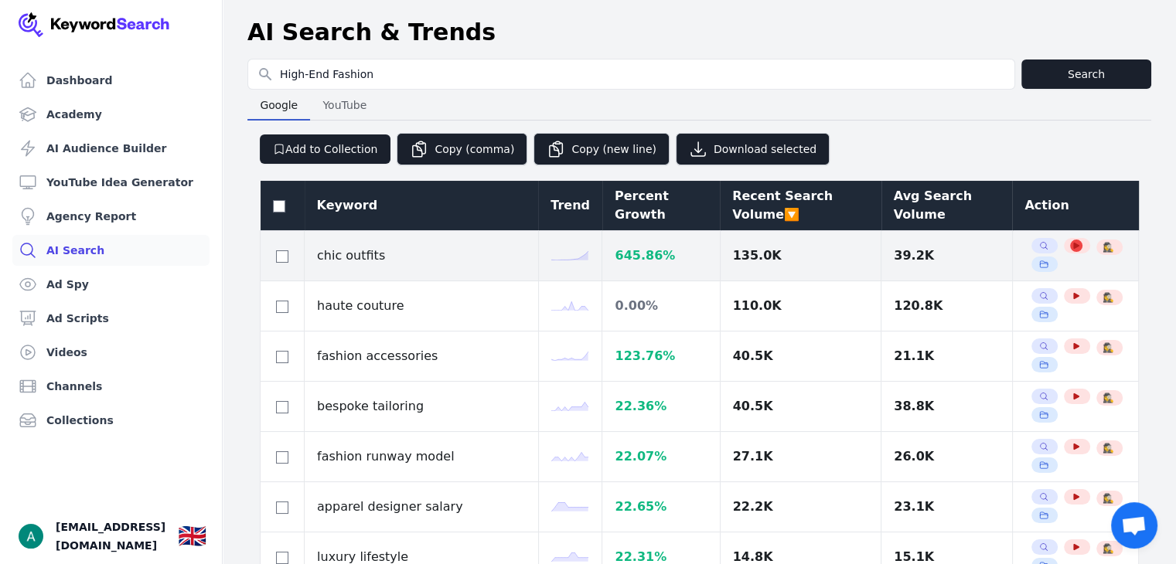
click at [1073, 245] on icon "button" at bounding box center [1076, 246] width 6 height 6
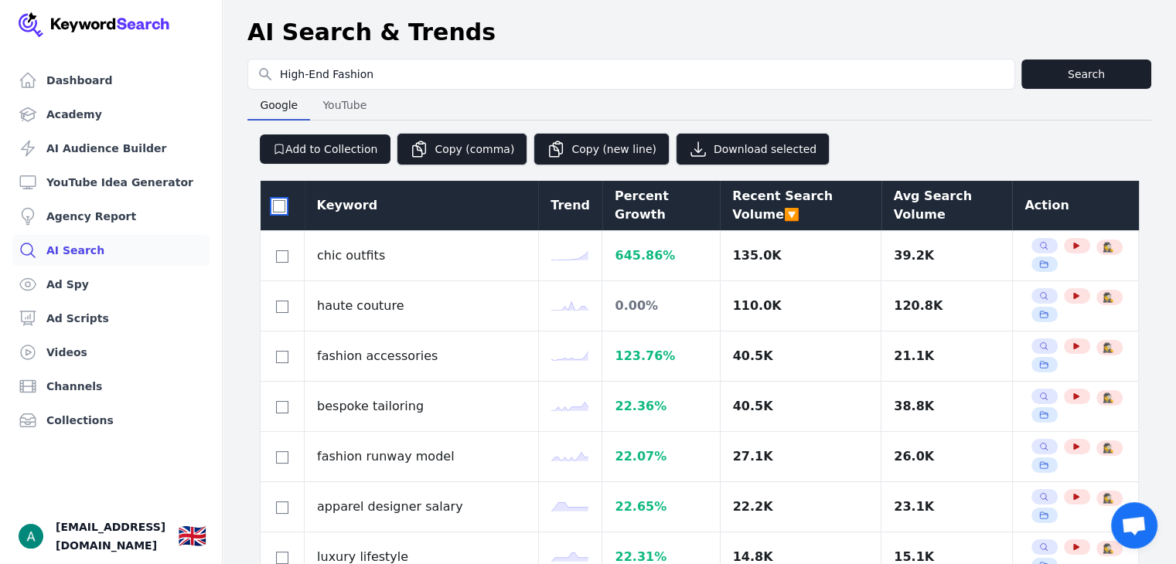
click at [278, 203] on input "checkbox" at bounding box center [279, 206] width 12 height 12
checkbox input "true"
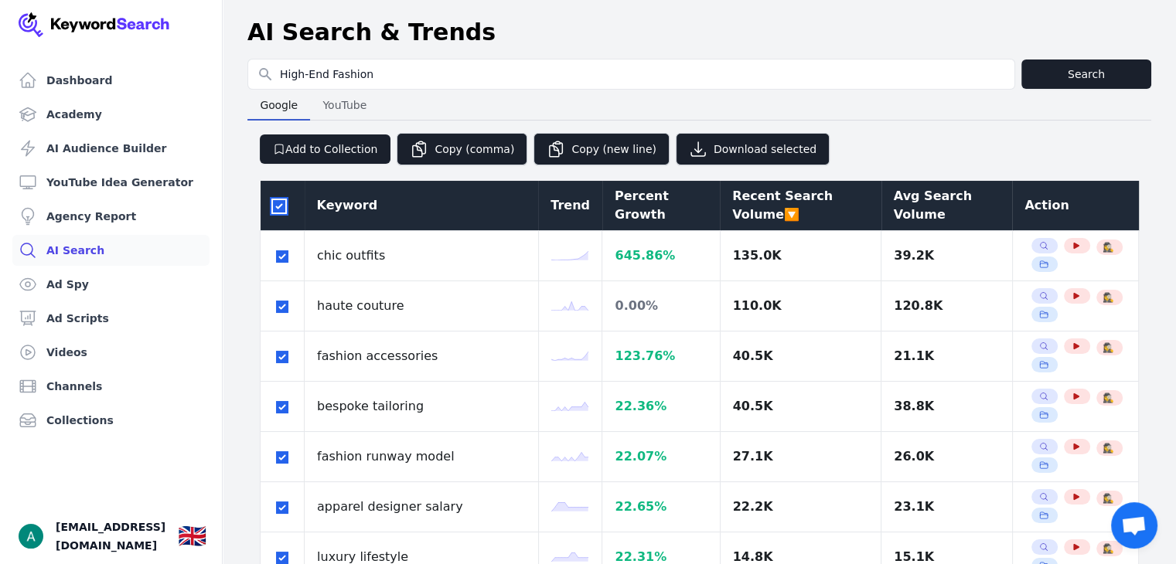
checkbox input "true"
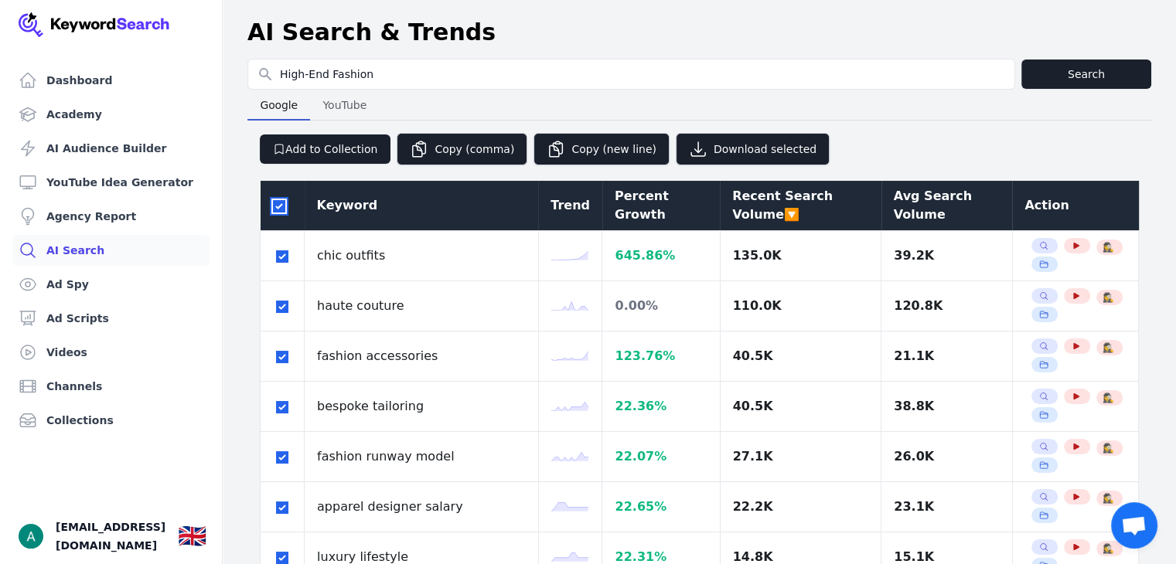
checkbox input "true"
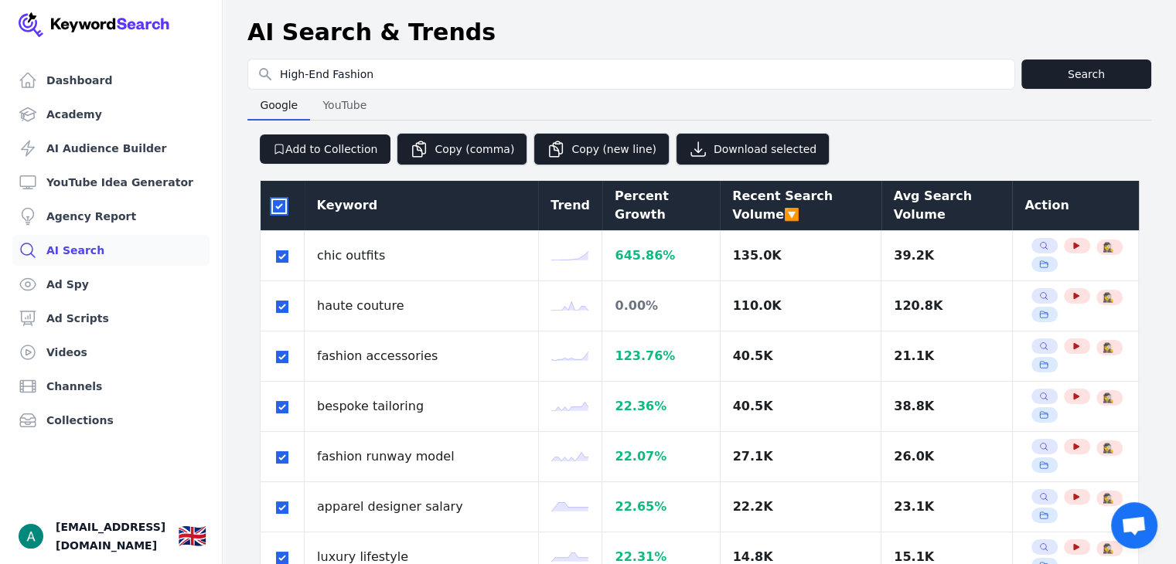
checkbox input "true"
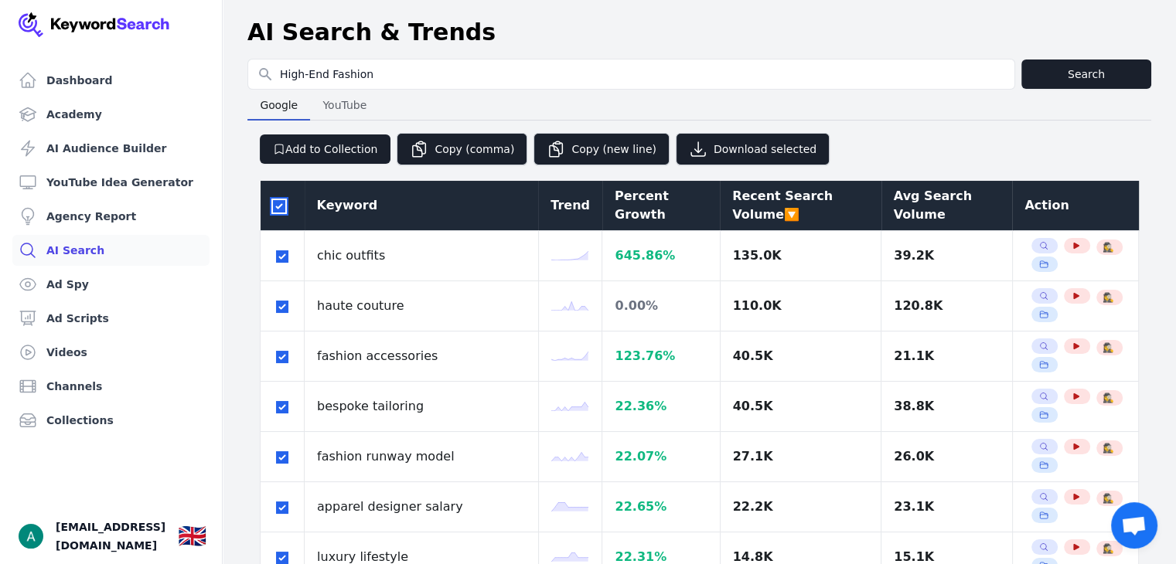
checkbox input "true"
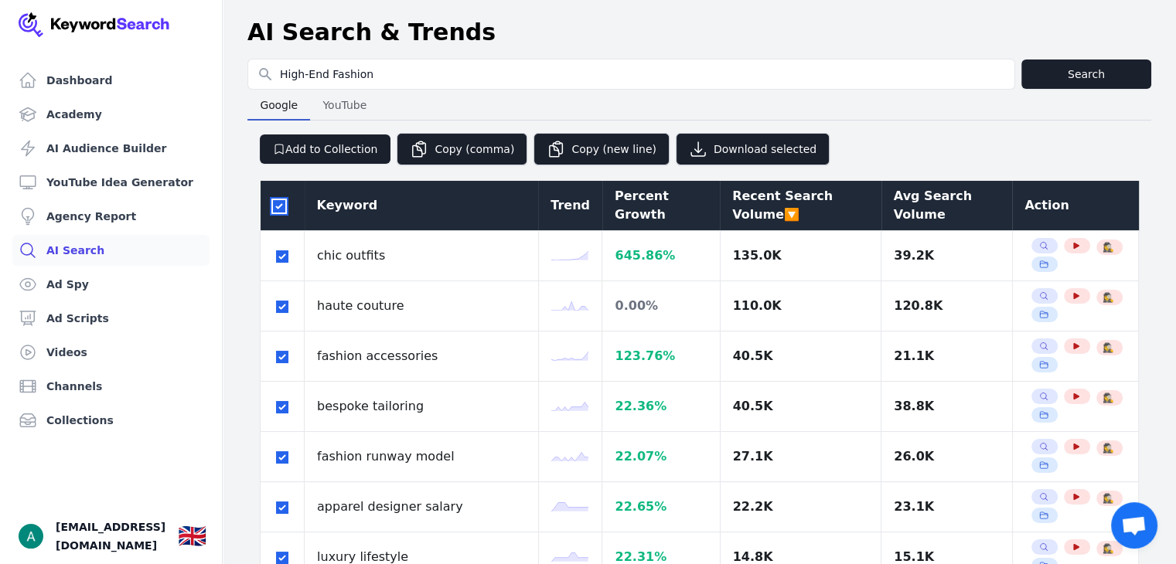
checkbox input "true"
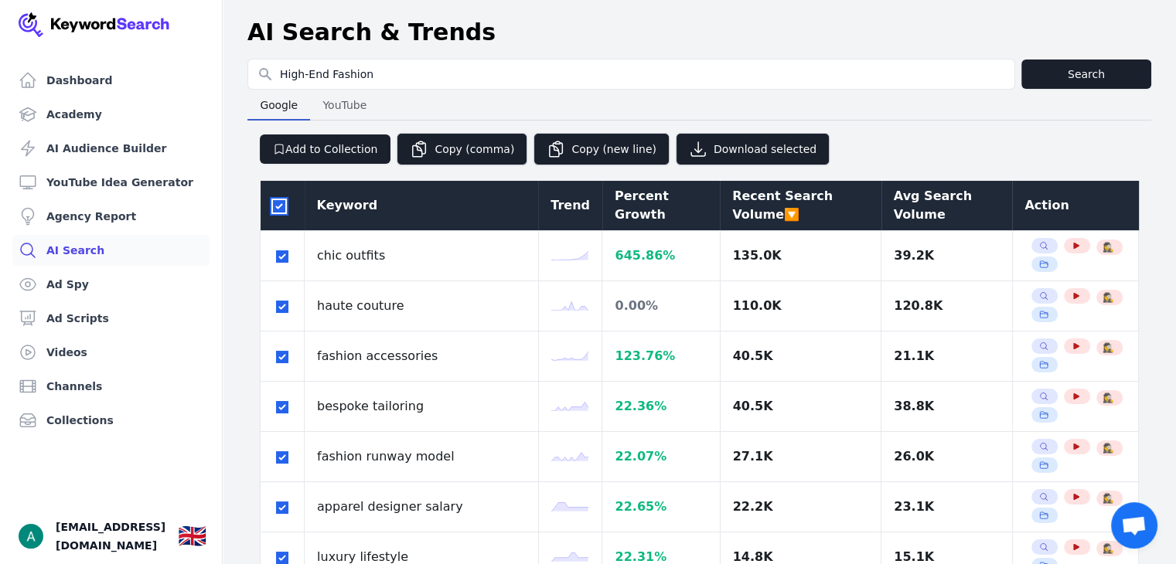
checkbox input "true"
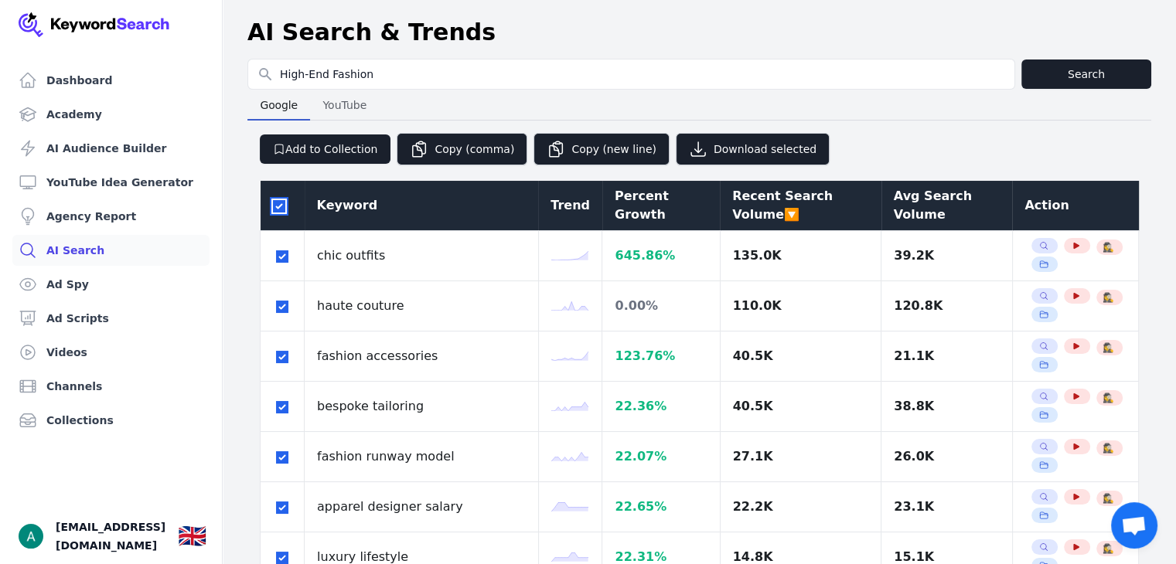
checkbox input "true"
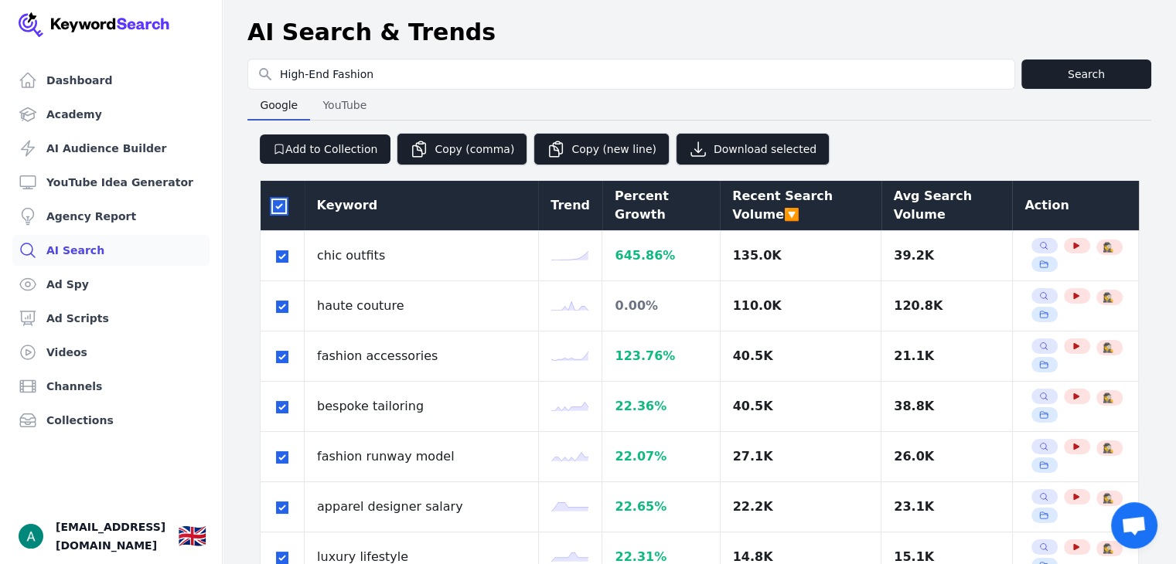
checkbox input "true"
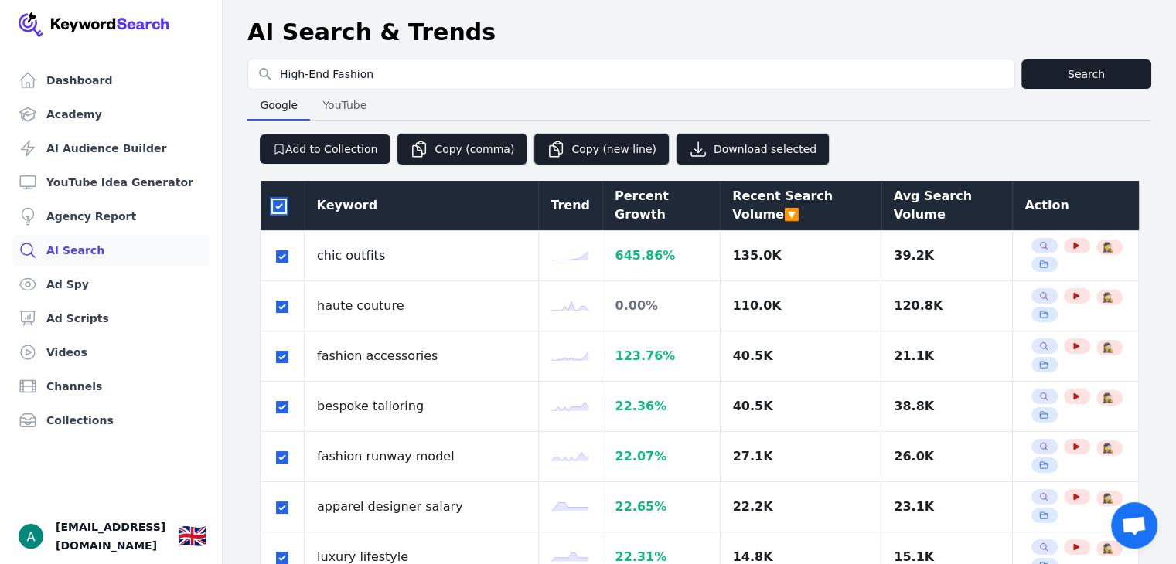
checkbox input "true"
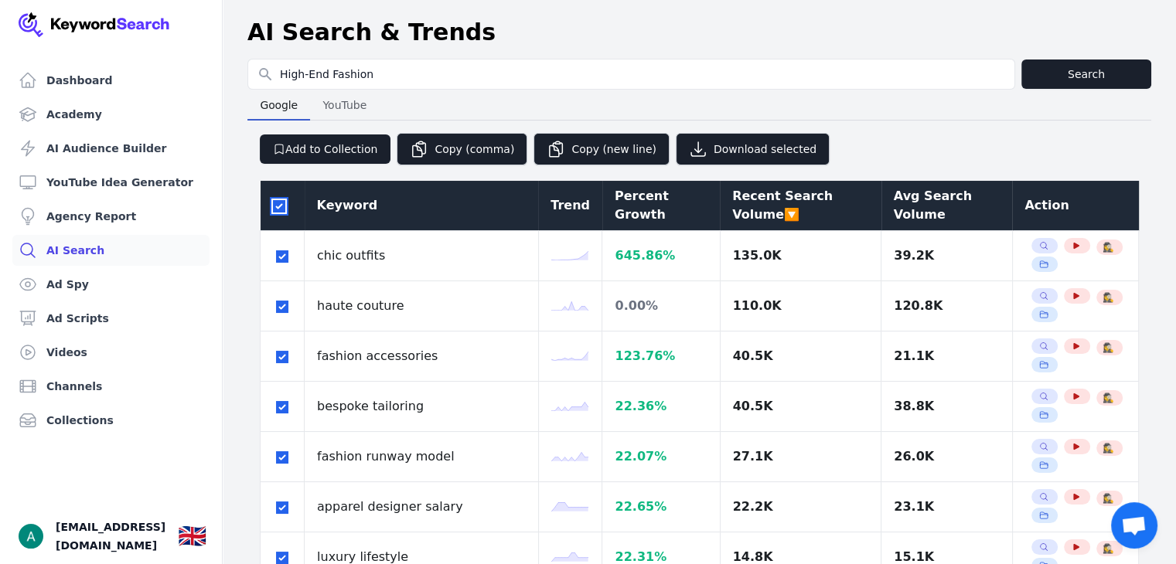
checkbox input "true"
click at [448, 149] on button "Copy (comma)" at bounding box center [462, 149] width 131 height 32
drag, startPoint x: 538, startPoint y: 28, endPoint x: 624, endPoint y: 25, distance: 85.9
click at [624, 25] on div "Copied 249 keywords to clipboard!" at bounding box center [596, 30] width 216 height 16
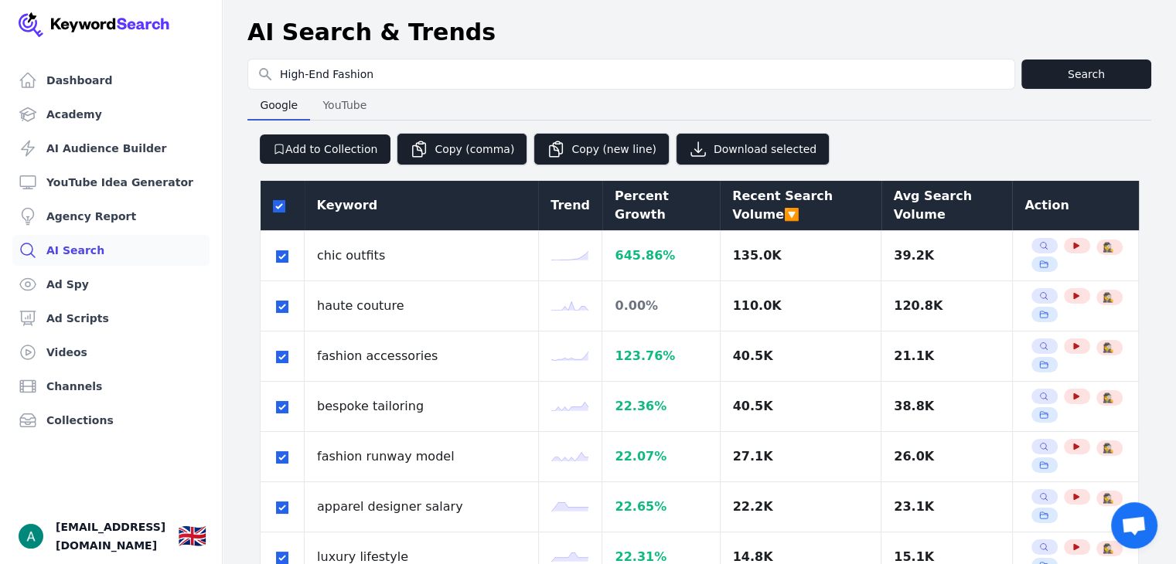
click at [901, 30] on div "AI Search & Trends" at bounding box center [699, 33] width 904 height 28
